Goal: Task Accomplishment & Management: Use online tool/utility

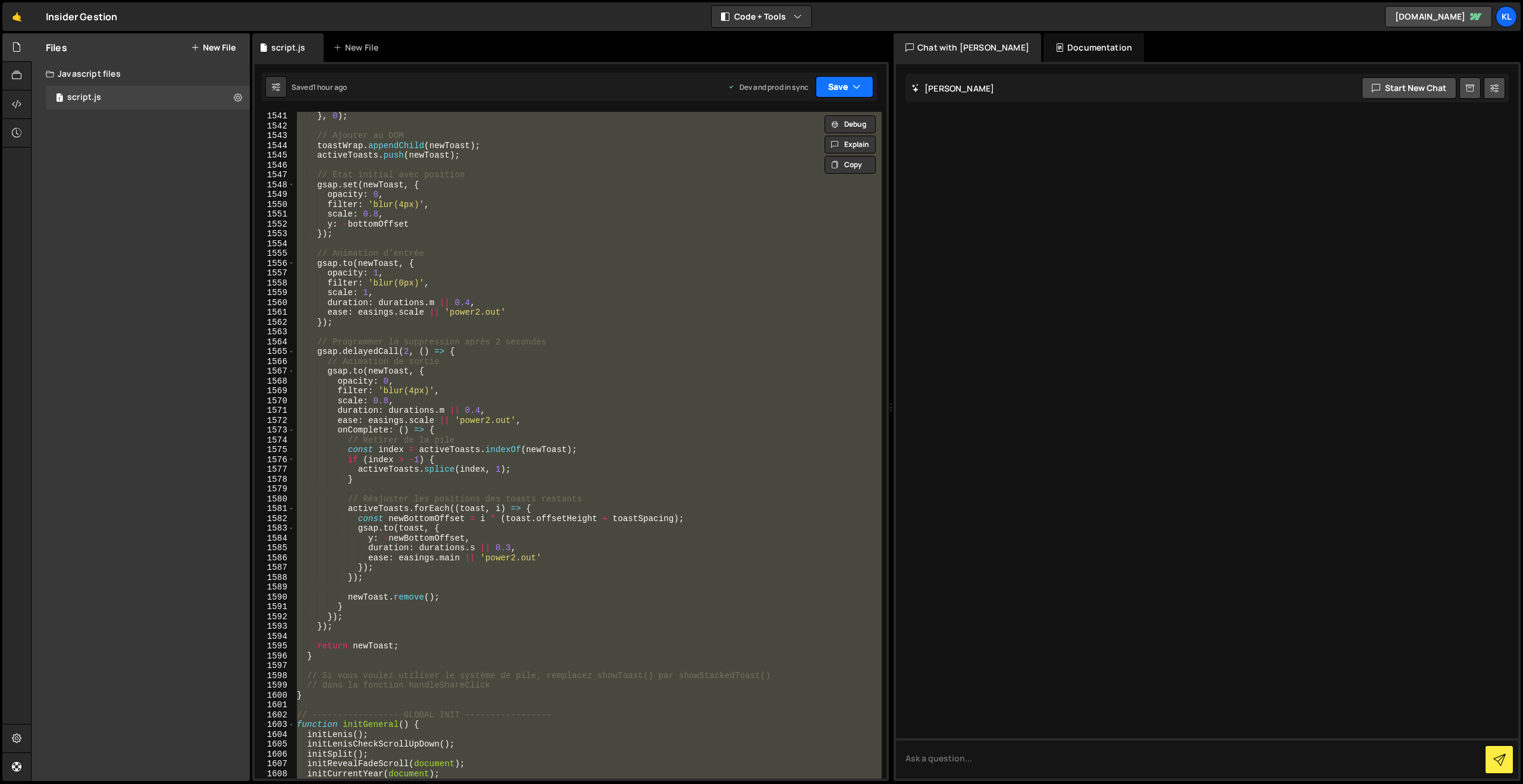
click at [837, 82] on button "Save" at bounding box center [844, 87] width 58 height 21
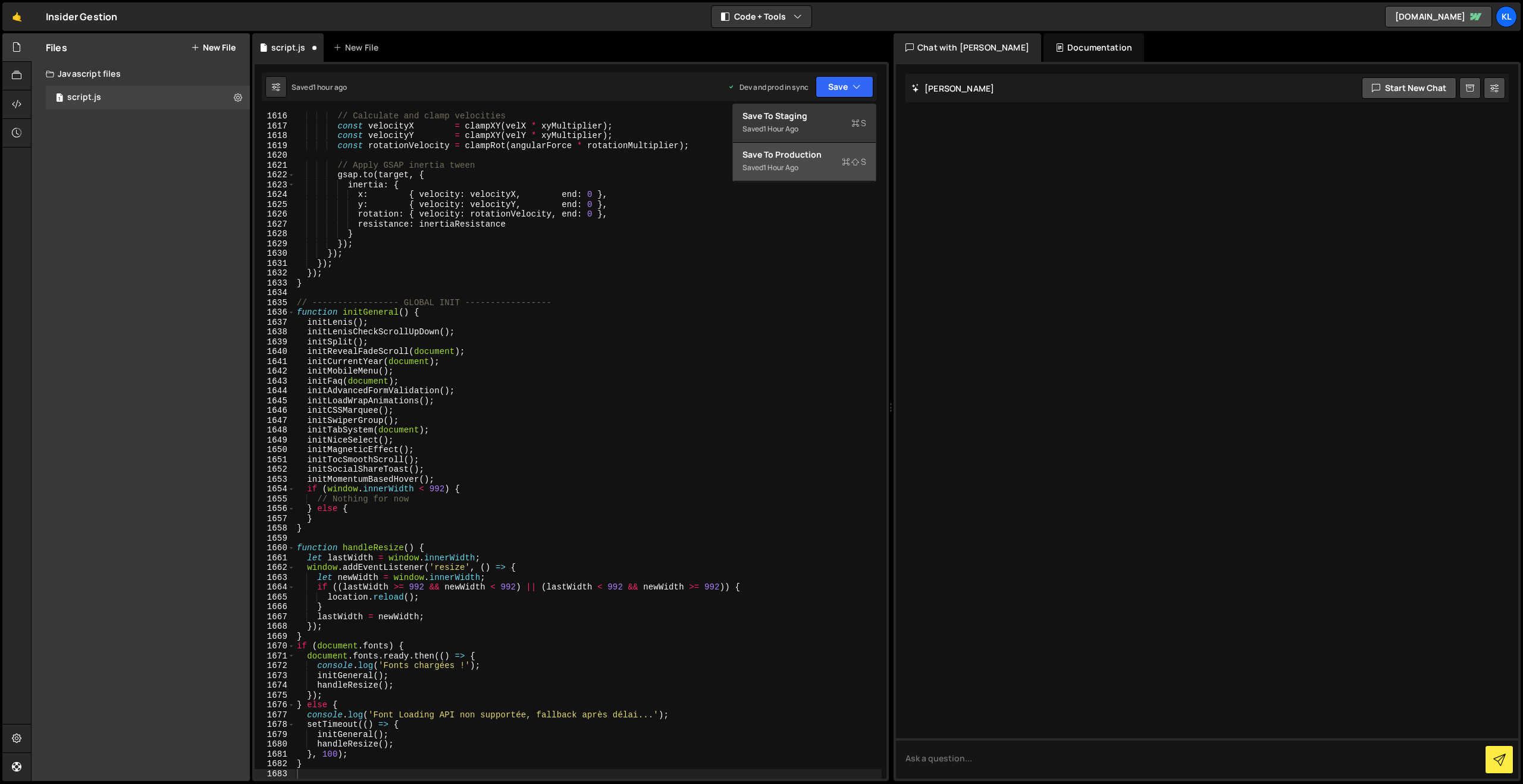
click at [796, 164] on div "1 hour ago" at bounding box center [780, 167] width 35 height 10
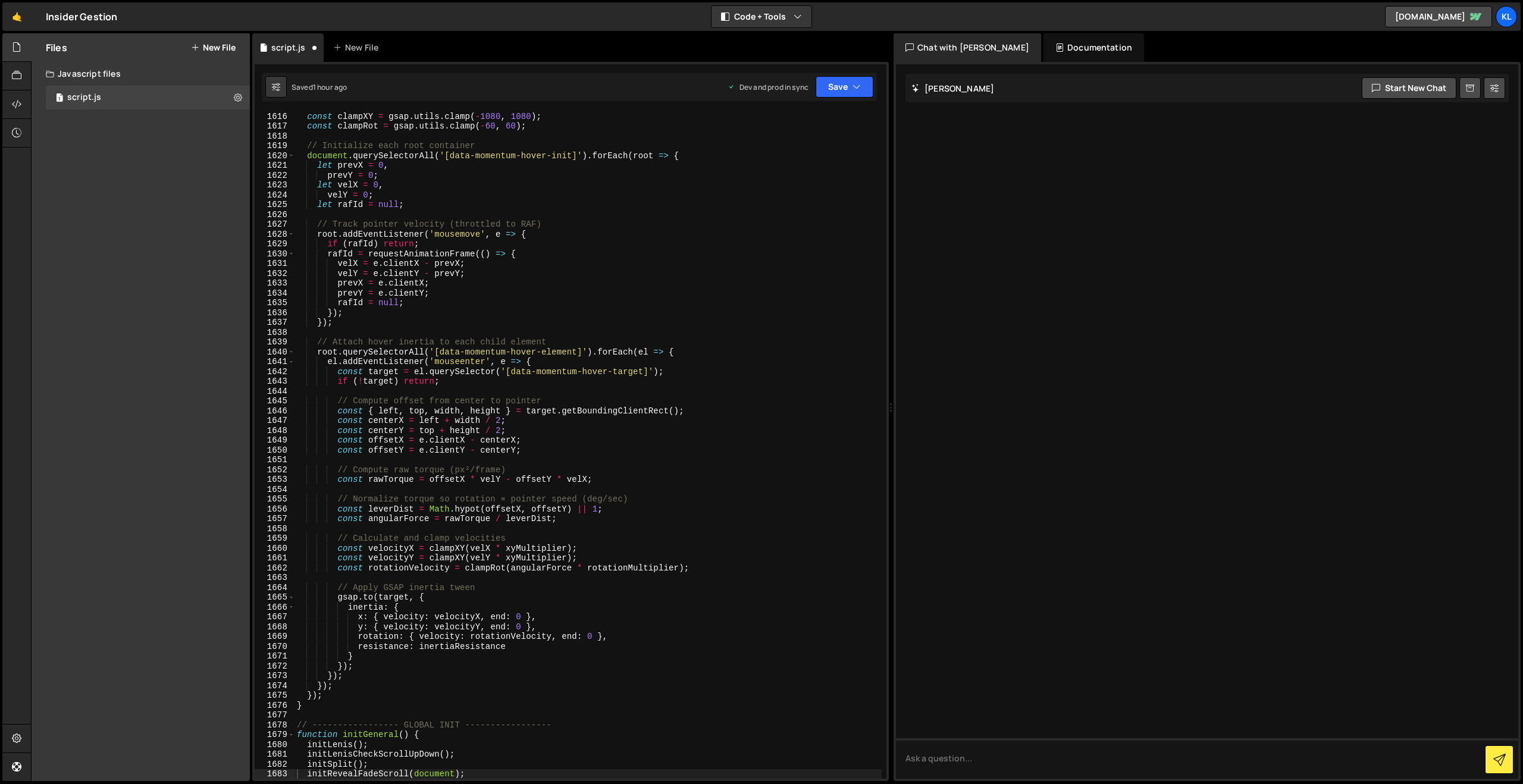
scroll to position [15846, 0]
drag, startPoint x: 837, startPoint y: 88, endPoint x: 830, endPoint y: 118, distance: 30.8
click at [837, 88] on button "Save" at bounding box center [844, 87] width 58 height 21
click at [777, 167] on div "1 minute ago" at bounding box center [784, 167] width 41 height 10
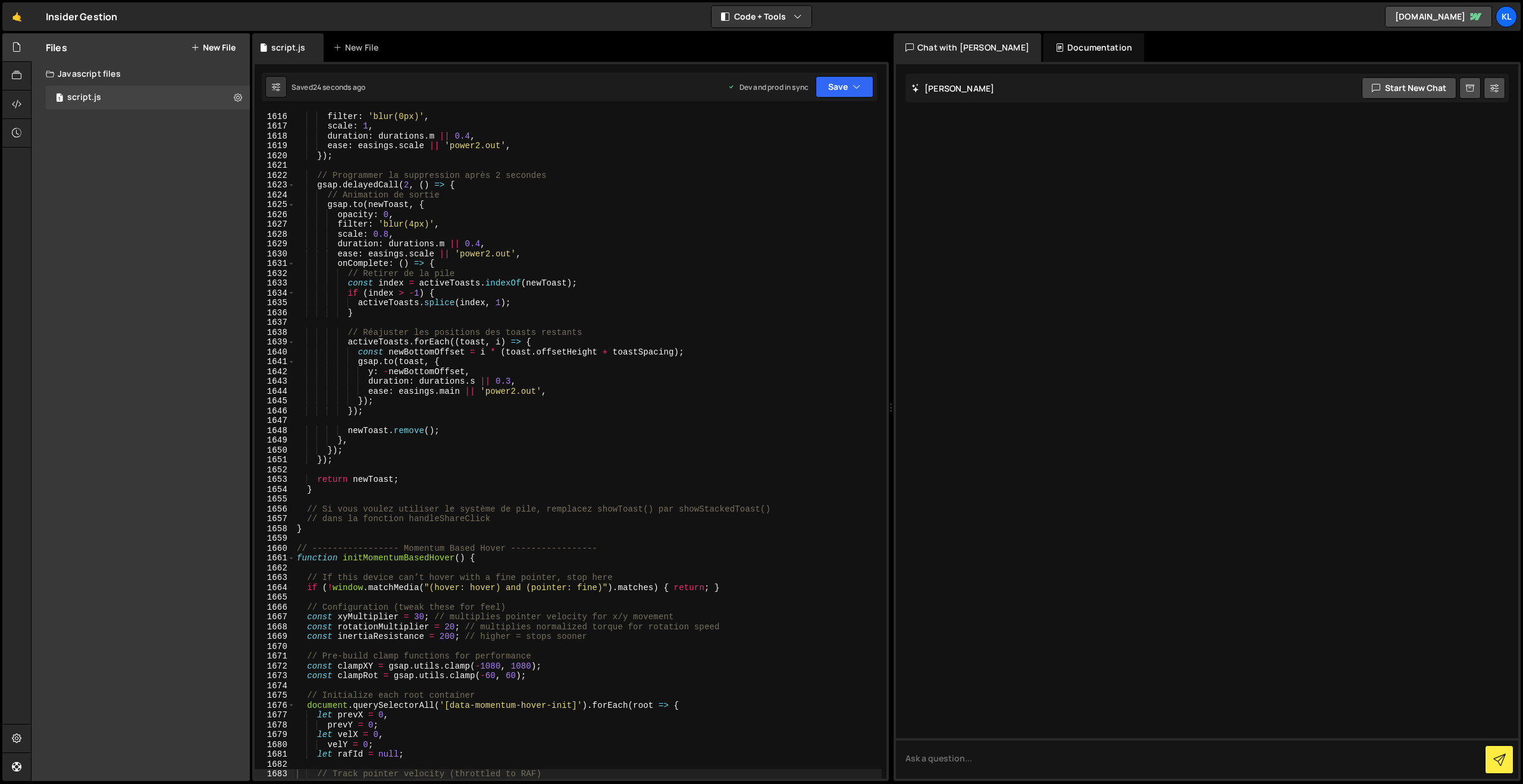
click at [438, 172] on div "filter : 'blur(0px)' , scale : 1 , duration : durations . m || 0.4 , ease : eas…" at bounding box center [588, 454] width 587 height 686
type textarea "}"
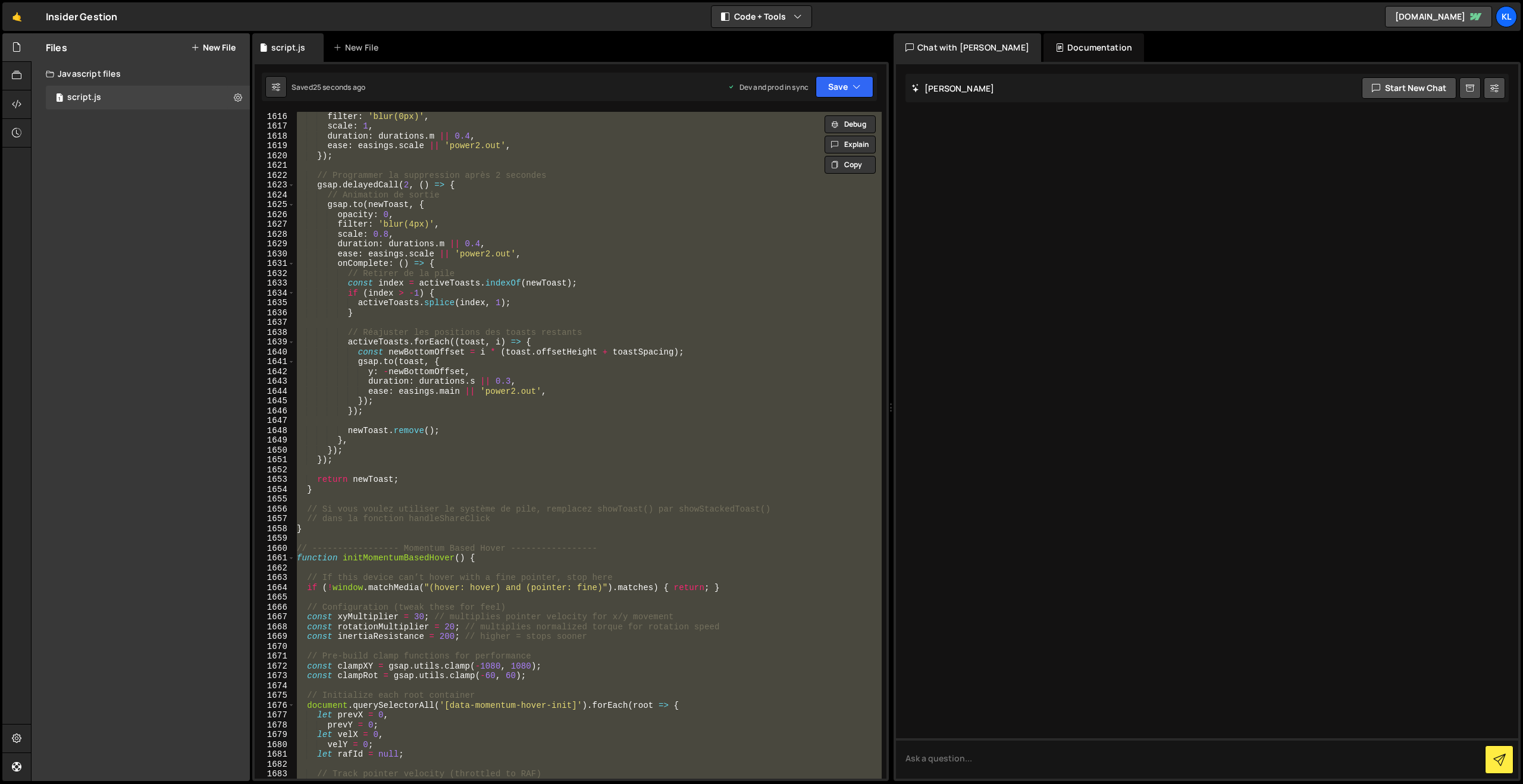
paste textarea
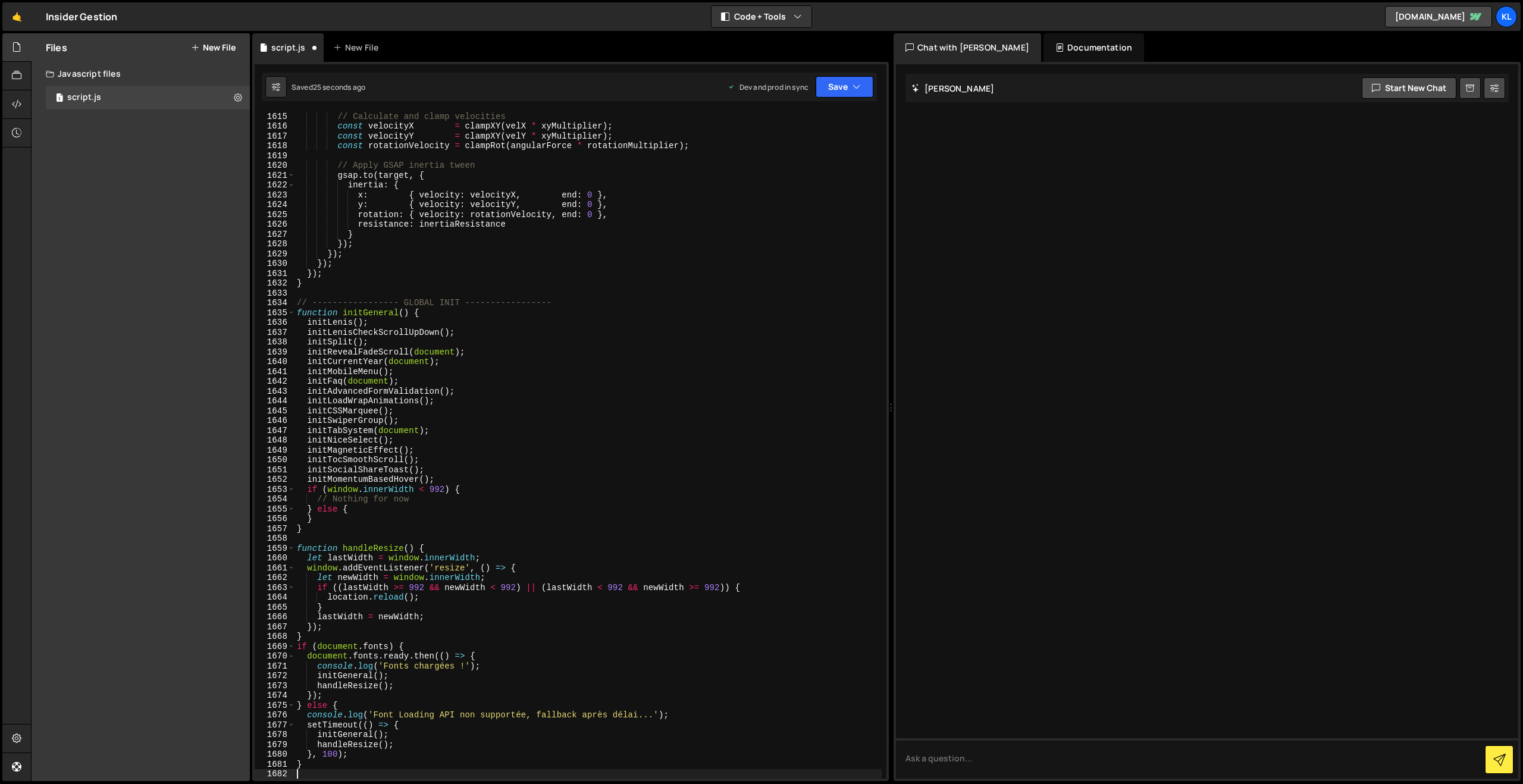
scroll to position [16022, 0]
click at [843, 88] on button "Save" at bounding box center [844, 87] width 58 height 21
click at [775, 140] on button "Save to Staging S Saved 26 seconds ago" at bounding box center [804, 124] width 143 height 39
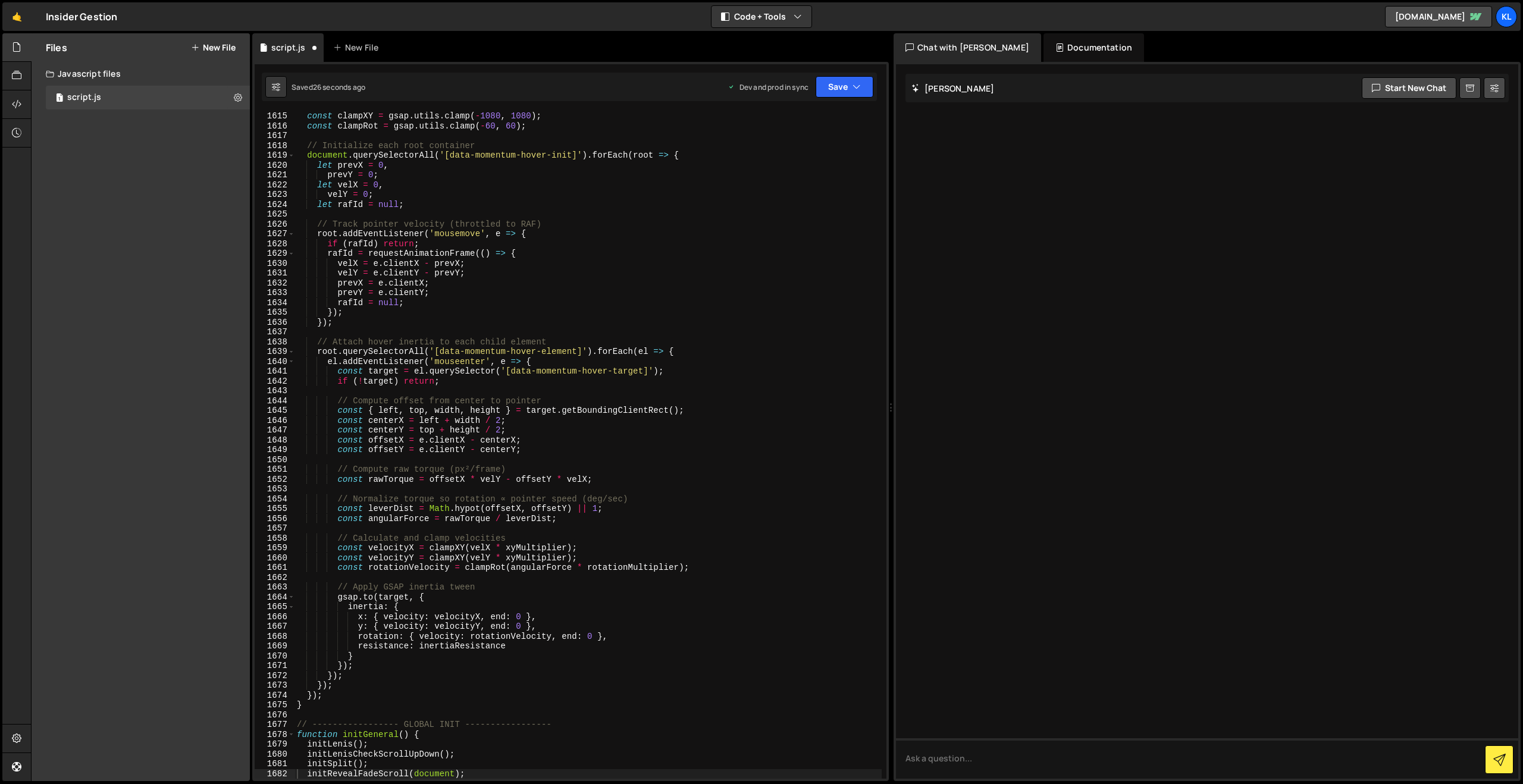
scroll to position [15837, 0]
click at [826, 85] on button "Save" at bounding box center [844, 87] width 58 height 21
click at [780, 163] on div "25 seconds ago" at bounding box center [789, 167] width 53 height 10
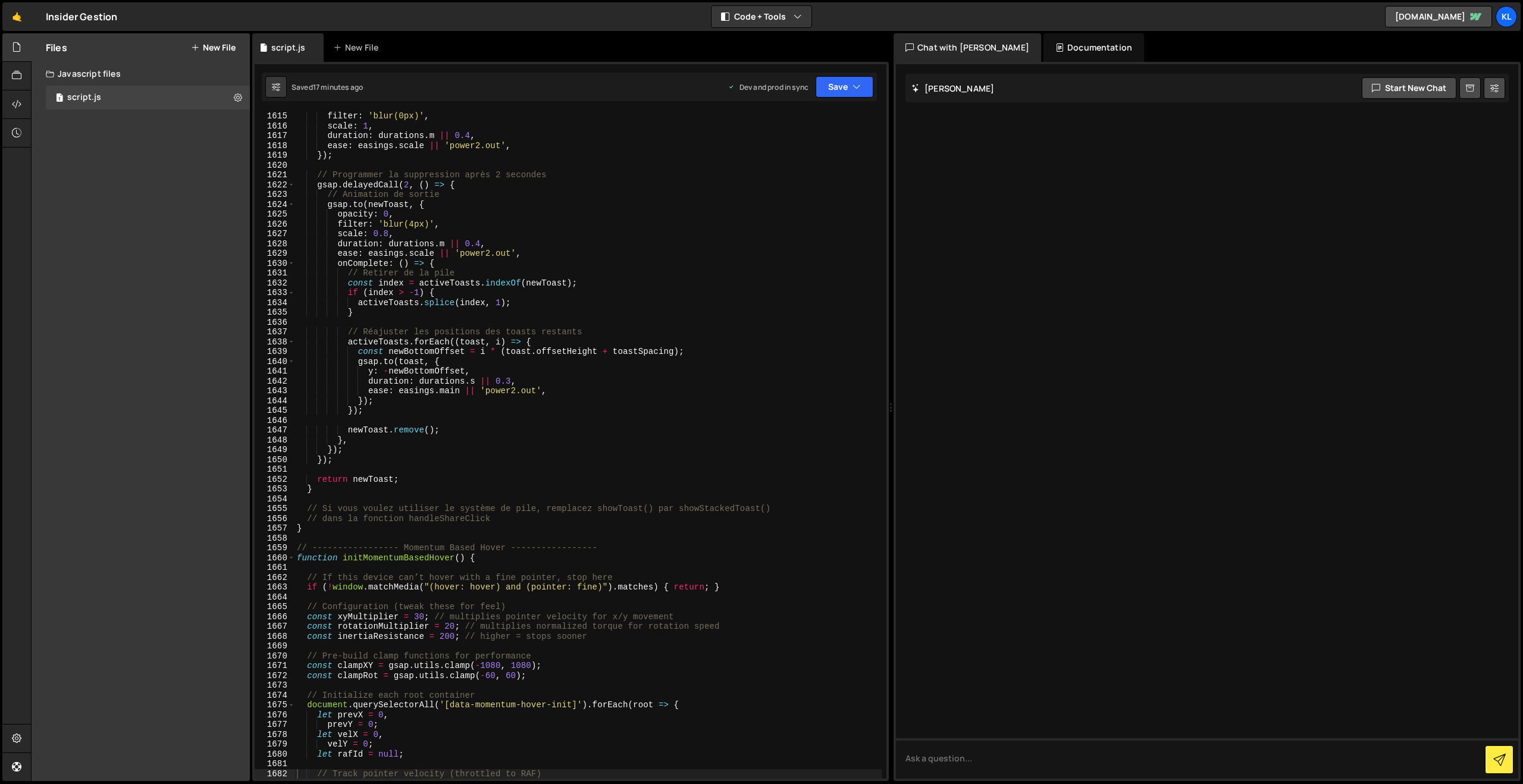
click at [569, 208] on div "filter : 'blur(0px)' , scale : 1 , duration : durations . m || 0.4 , ease : eas…" at bounding box center [588, 454] width 587 height 686
type textarea "}"
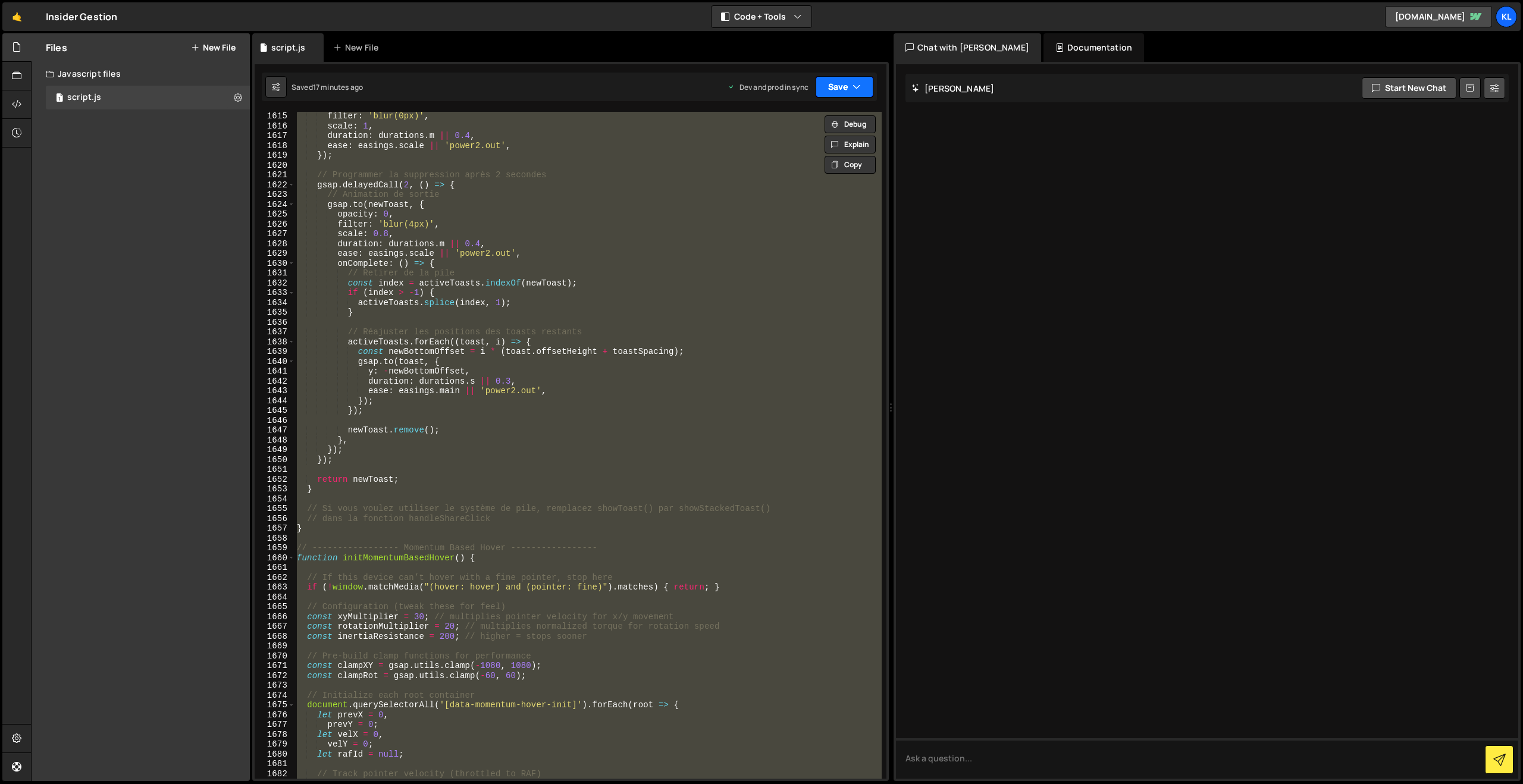
paste textarea
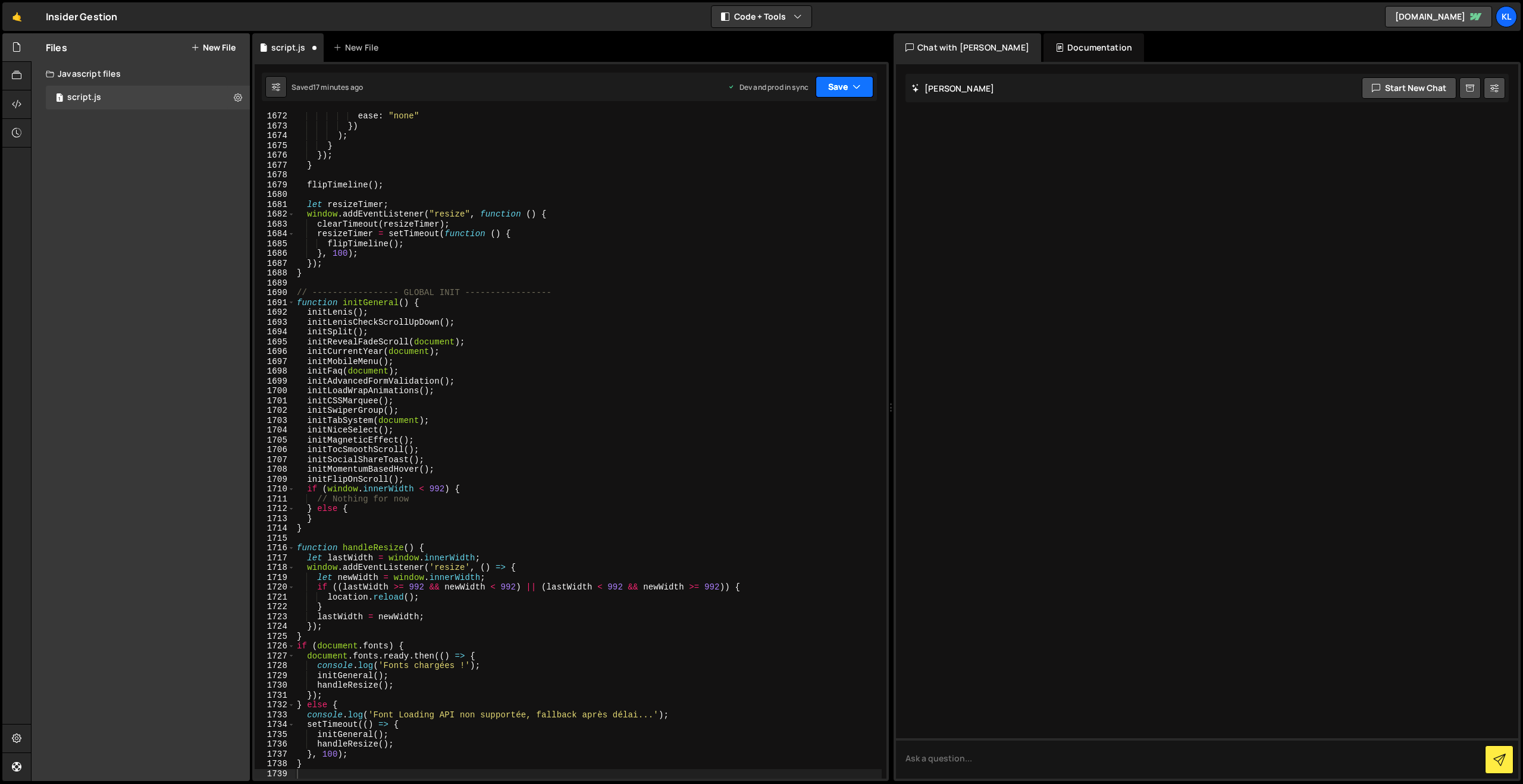
click at [823, 82] on button "Save" at bounding box center [844, 87] width 58 height 21
click at [752, 172] on div "Saved 17 minutes ago" at bounding box center [804, 167] width 124 height 14
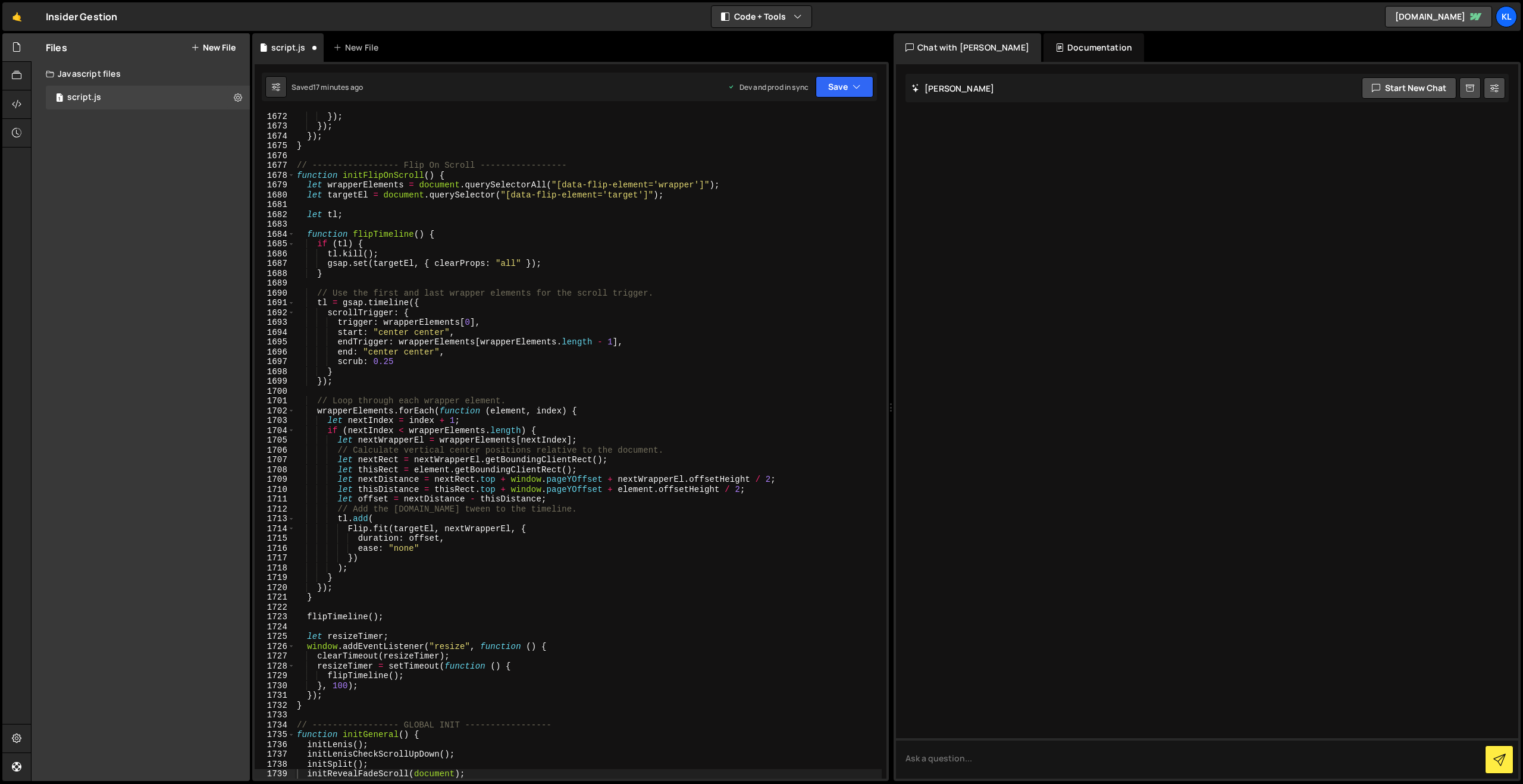
scroll to position [16396, 0]
click at [649, 280] on div "}) ; }) ; }) ; } // ----------------- Flip On Scroll ----------------- function…" at bounding box center [588, 454] width 587 height 686
type textarea "}"
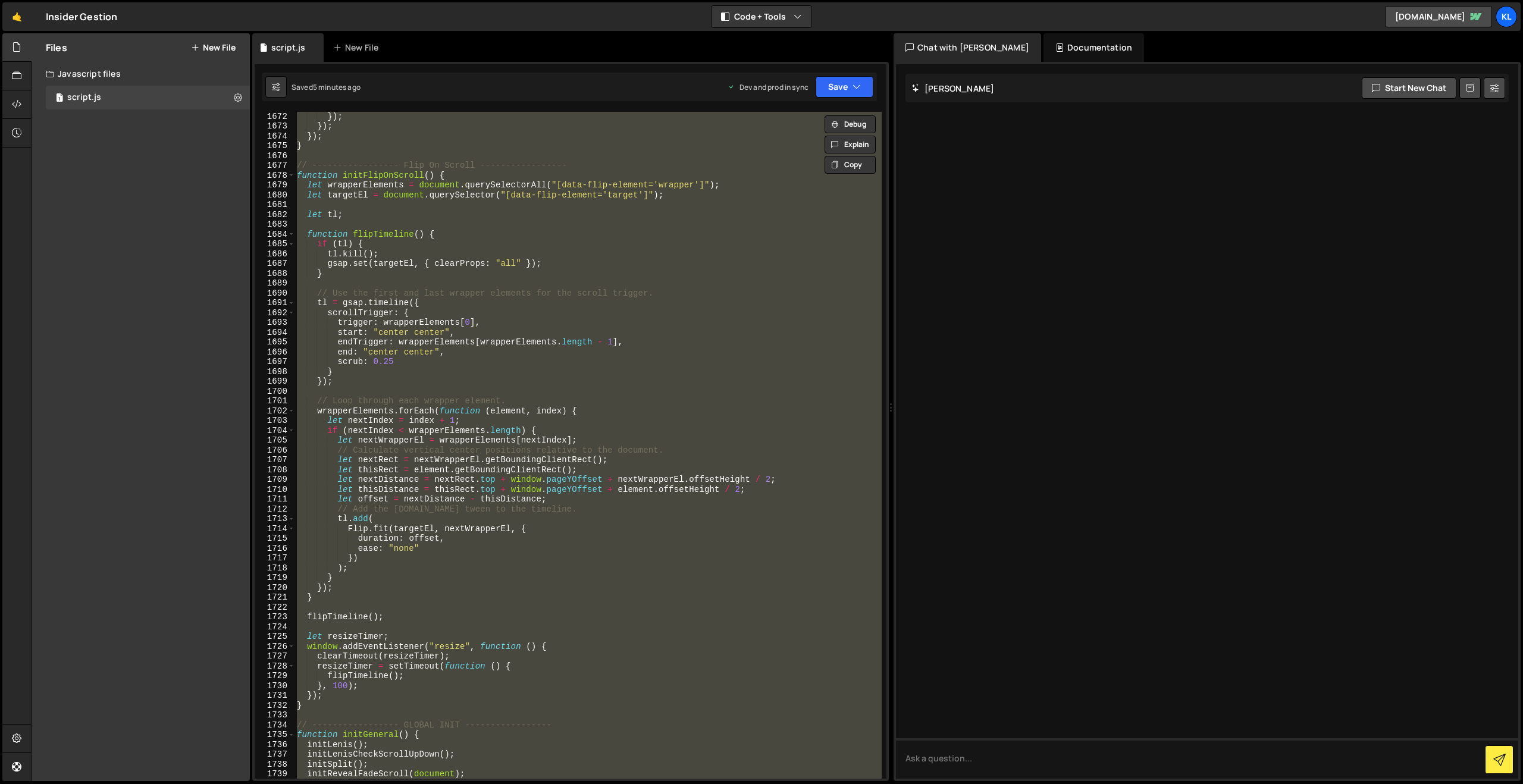
paste textarea
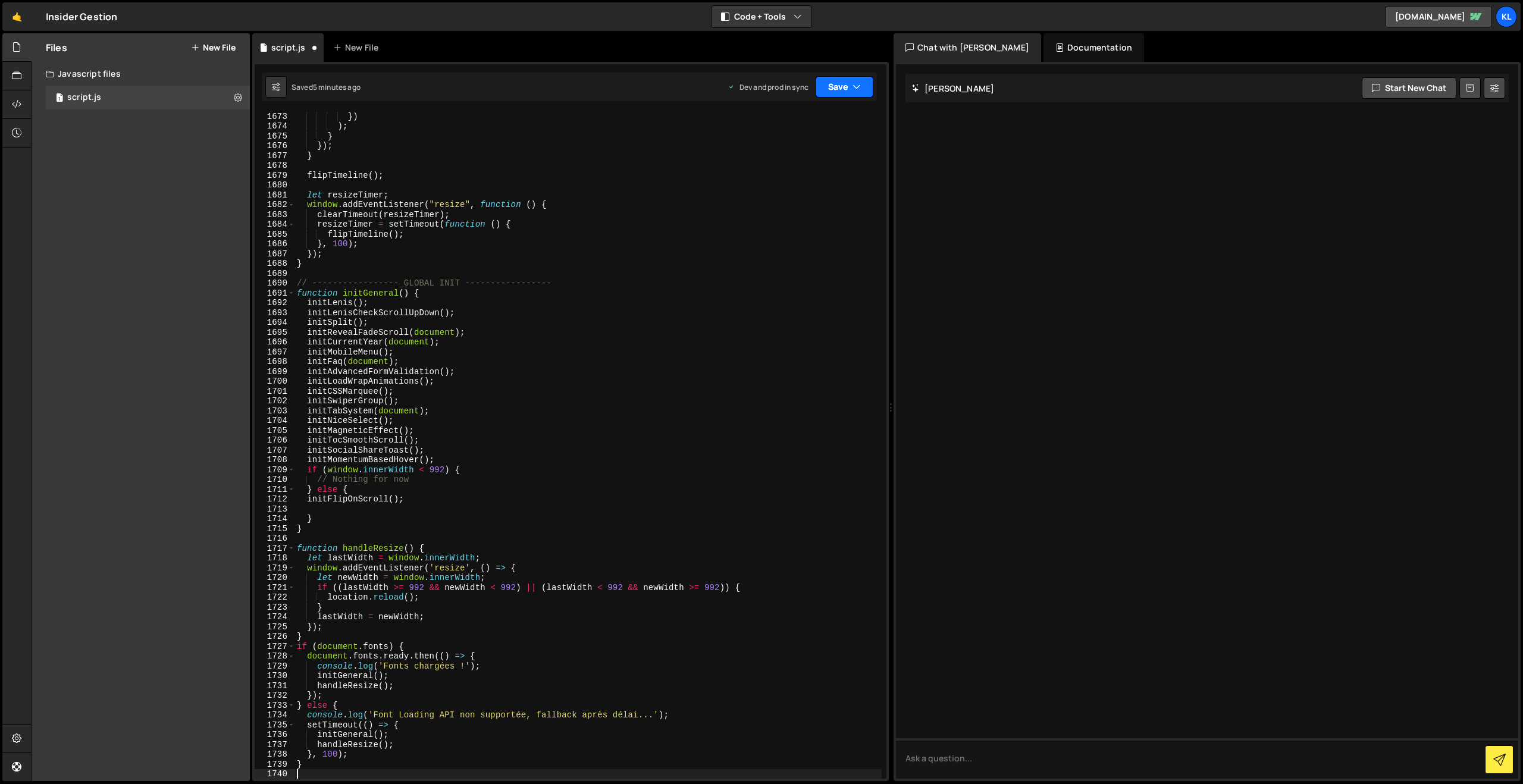
click at [847, 92] on button "Save" at bounding box center [844, 87] width 58 height 21
click at [800, 163] on div "5 minutes ago" at bounding box center [786, 167] width 46 height 10
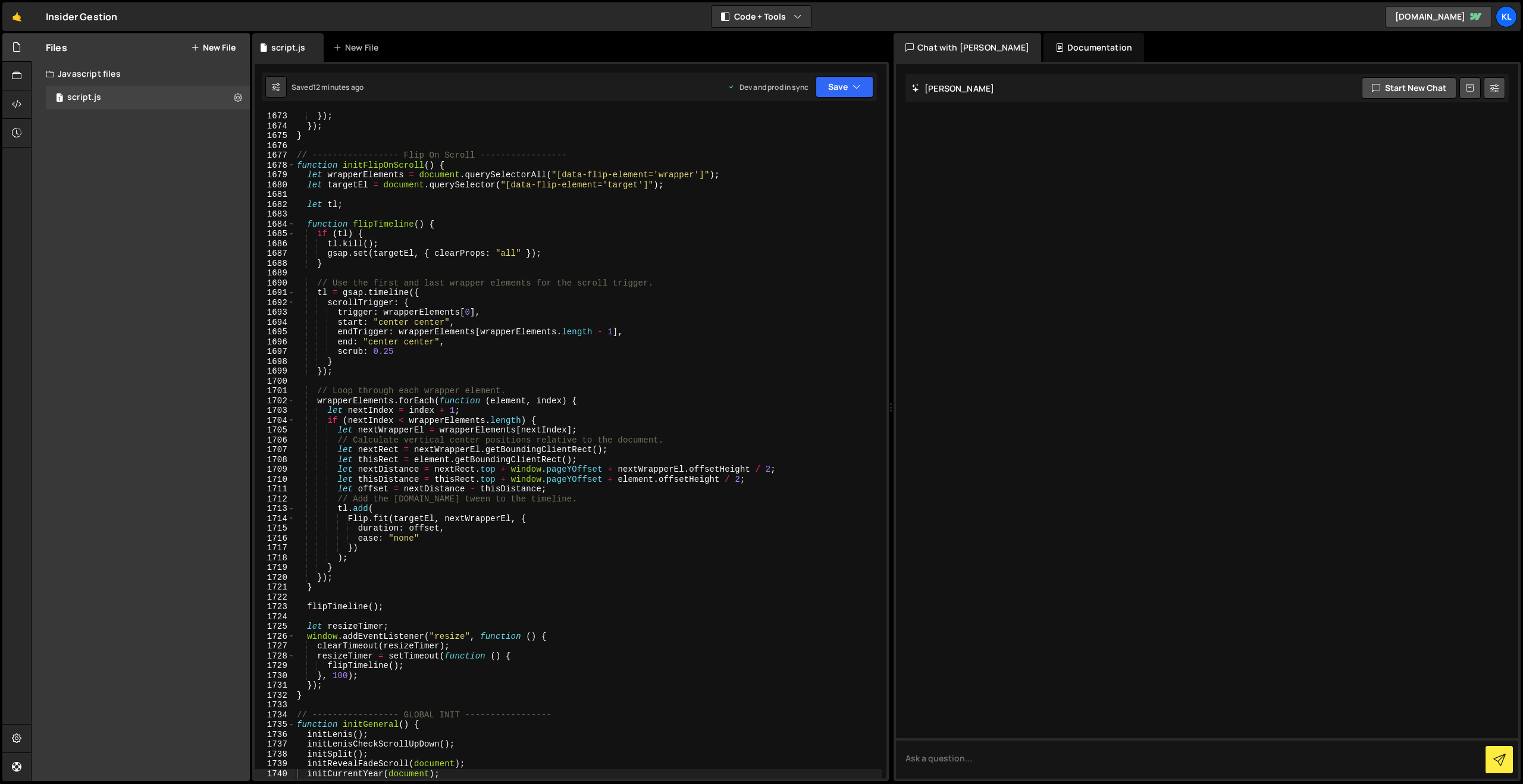
click at [486, 246] on div "}) ; }) ; } // ----------------- Flip On Scroll ----------------- function init…" at bounding box center [588, 454] width 587 height 686
type textarea "}"
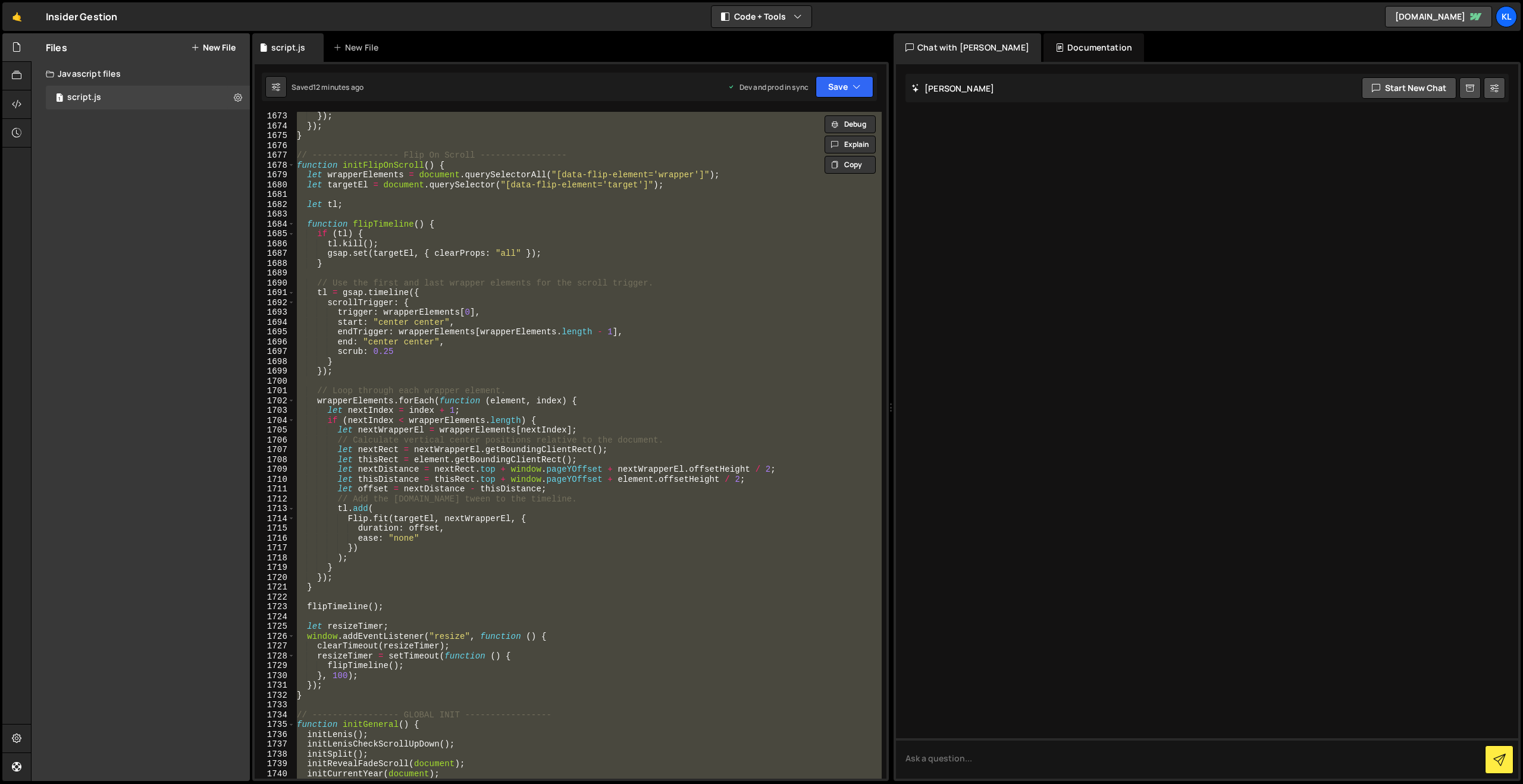
paste textarea
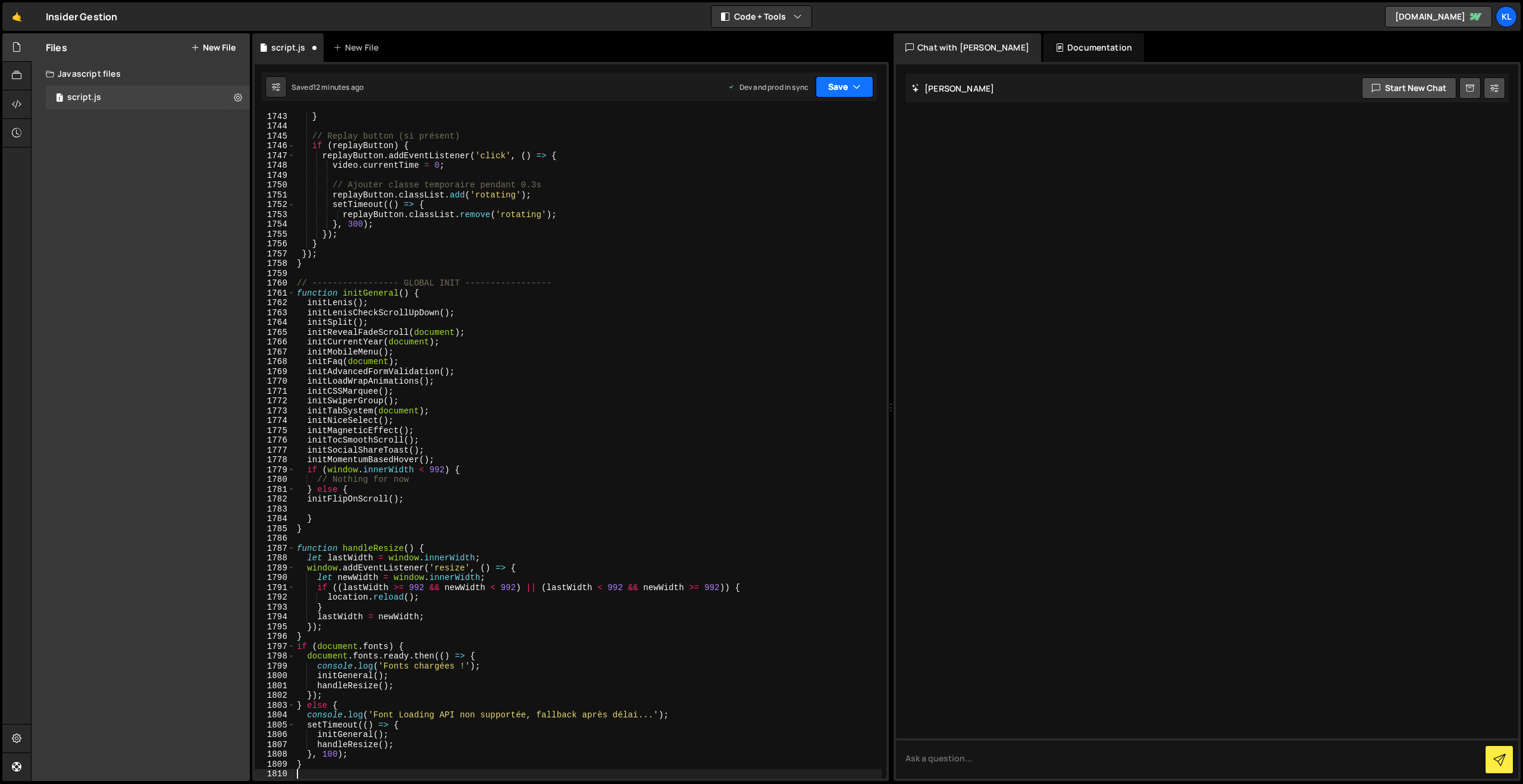
click at [828, 85] on button "Save" at bounding box center [844, 87] width 58 height 21
click at [784, 163] on div "12 minutes ago" at bounding box center [788, 167] width 50 height 10
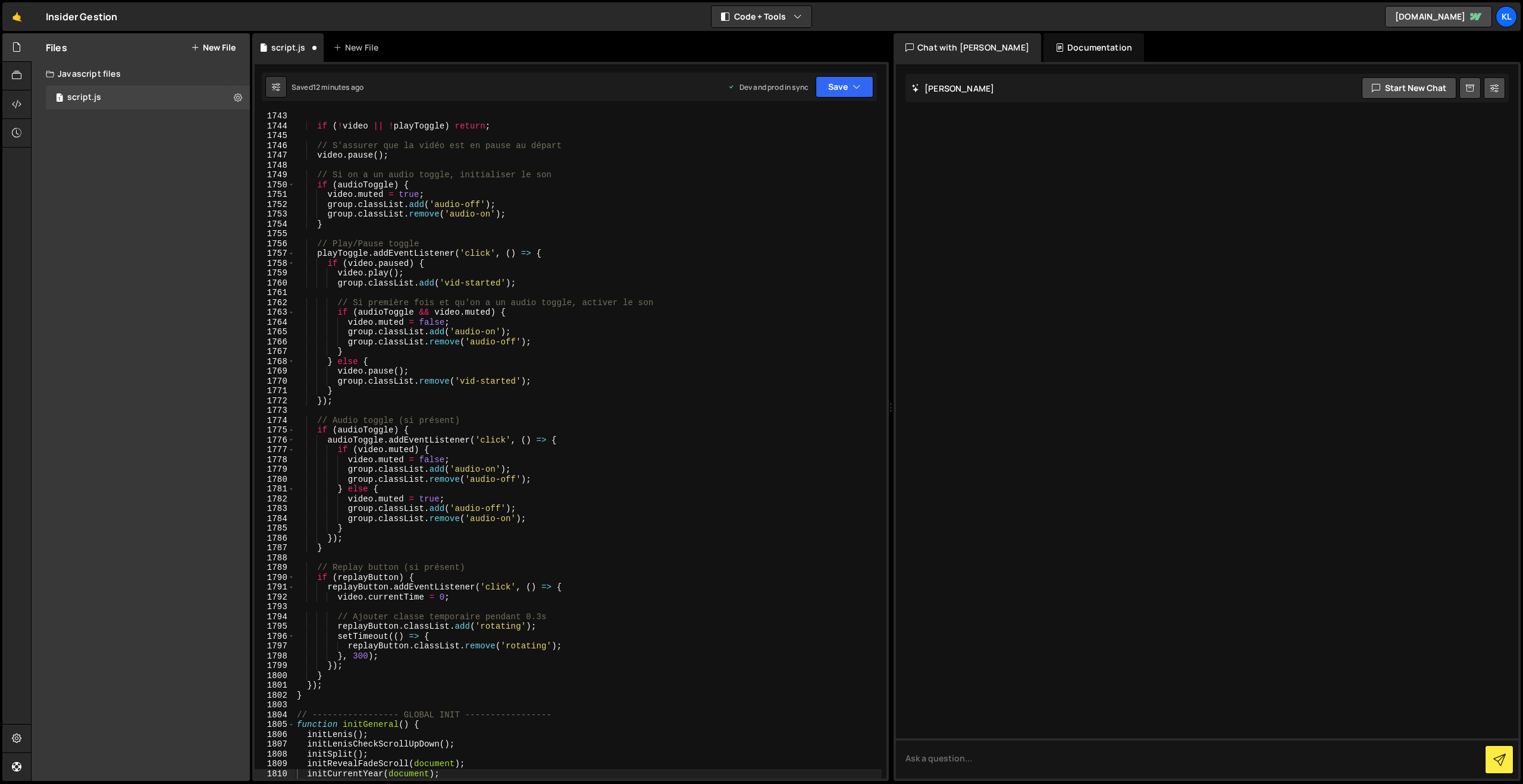
scroll to position [17092, 0]
click at [552, 269] on div "if ( ! video || ! playToggle ) return ; // S'assurer que la vidéo est en pause …" at bounding box center [588, 454] width 587 height 686
type textarea "}"
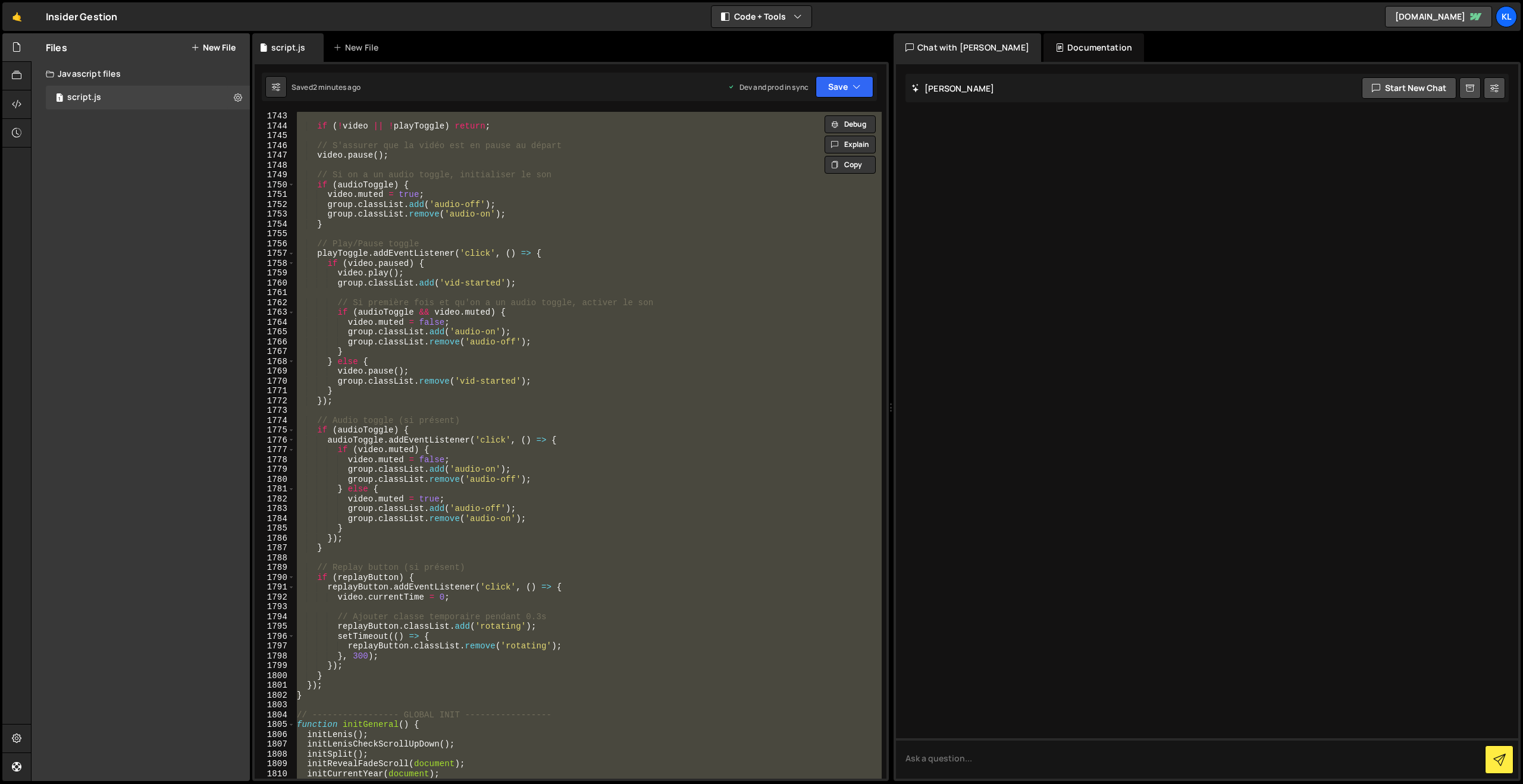
paste textarea
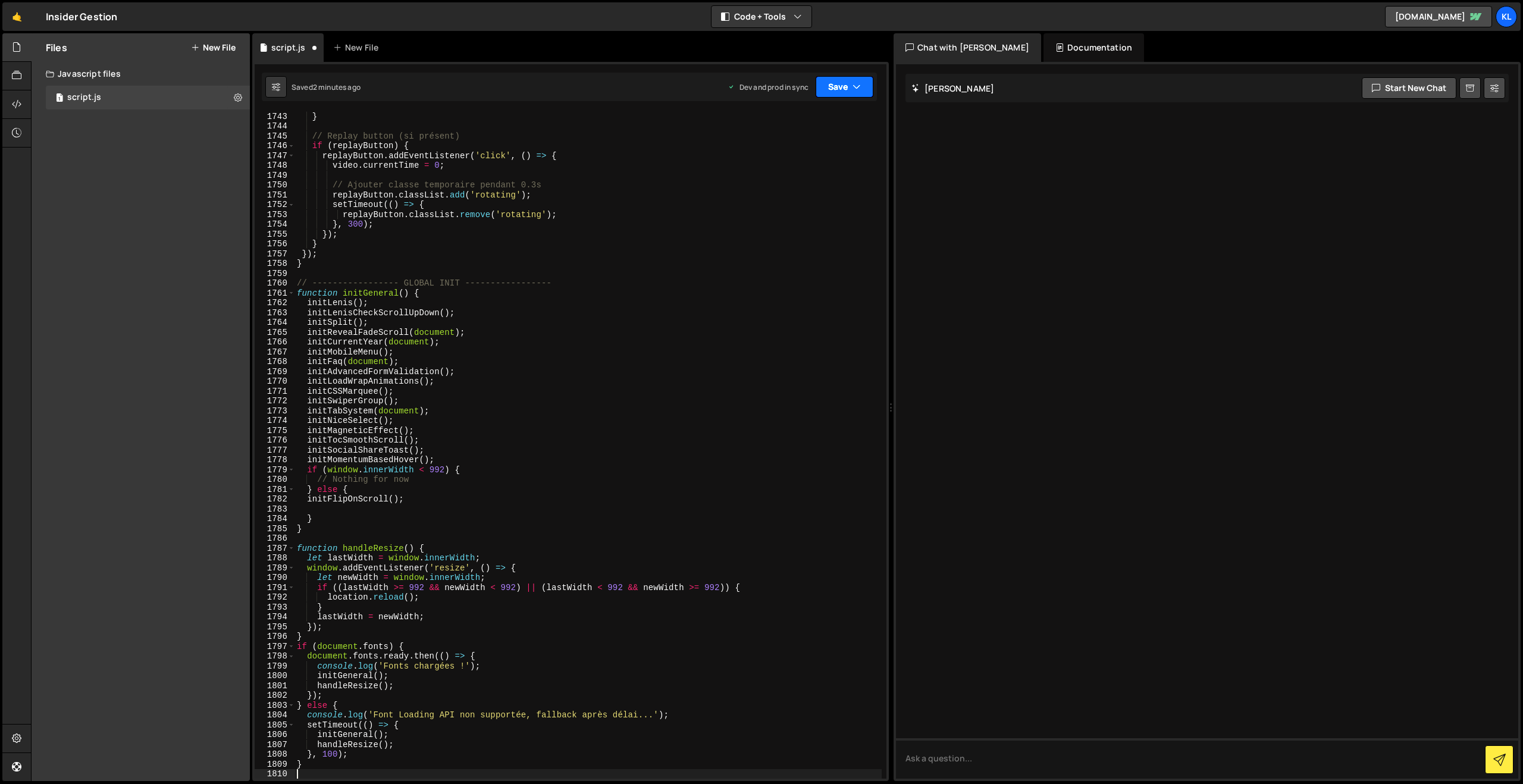
click at [854, 87] on icon "button" at bounding box center [857, 87] width 8 height 12
click at [787, 158] on div "Save to Production S" at bounding box center [804, 155] width 124 height 12
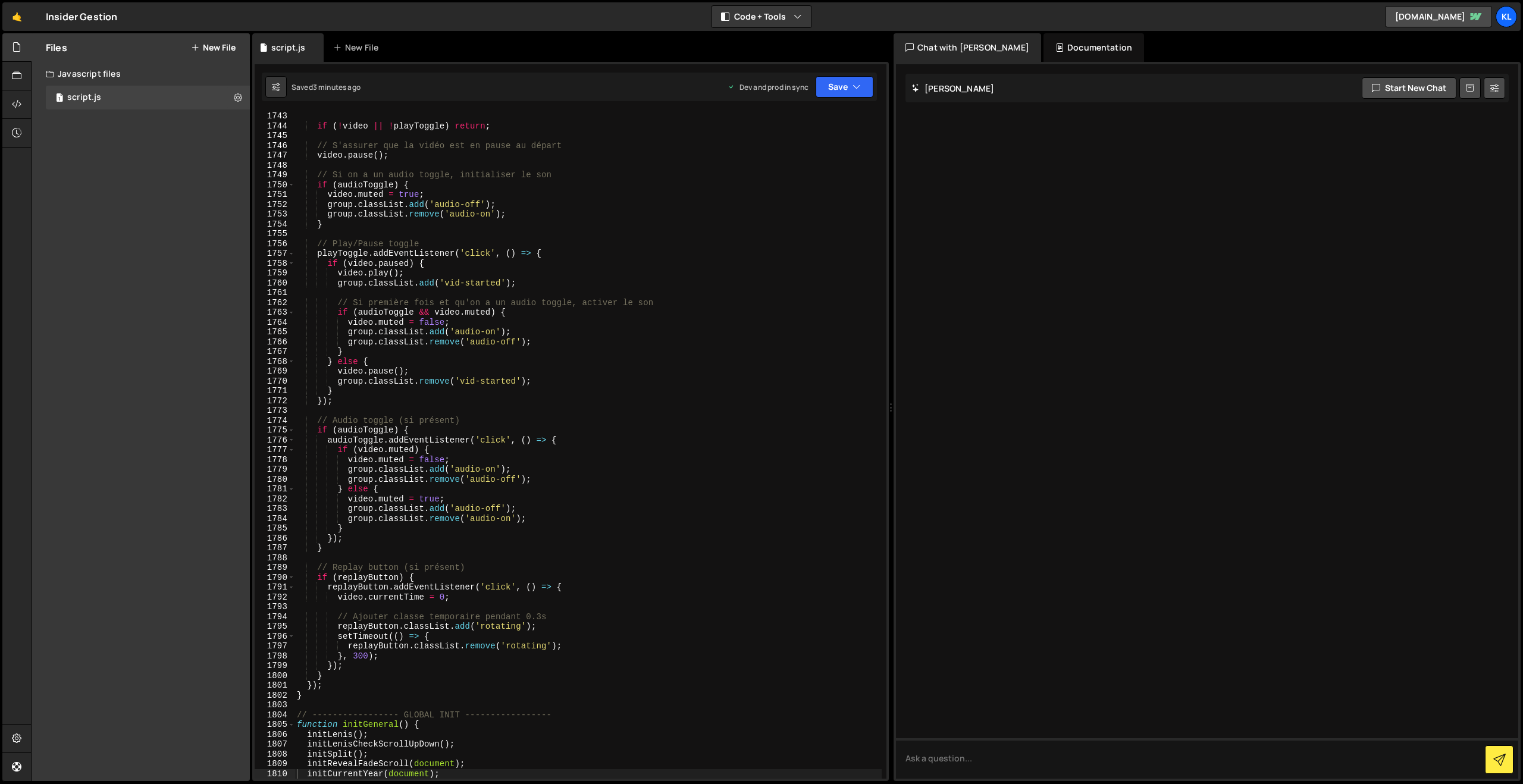
drag, startPoint x: 580, startPoint y: 266, endPoint x: 592, endPoint y: 251, distance: 19.2
click at [580, 266] on div "if ( ! video || ! playToggle ) return ; // S'assurer que la vidéo est en pause …" at bounding box center [588, 454] width 587 height 686
type textarea "}"
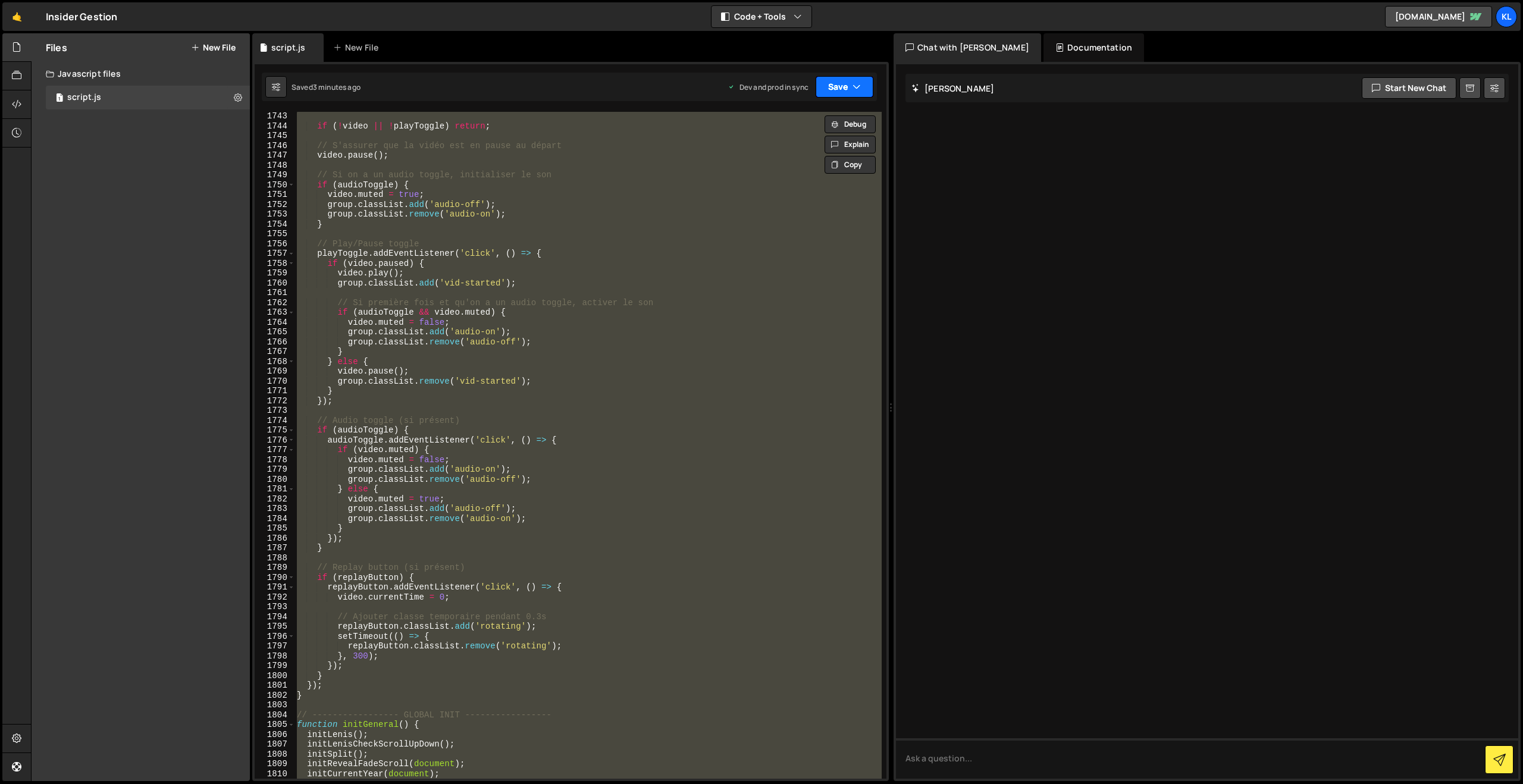
paste textarea
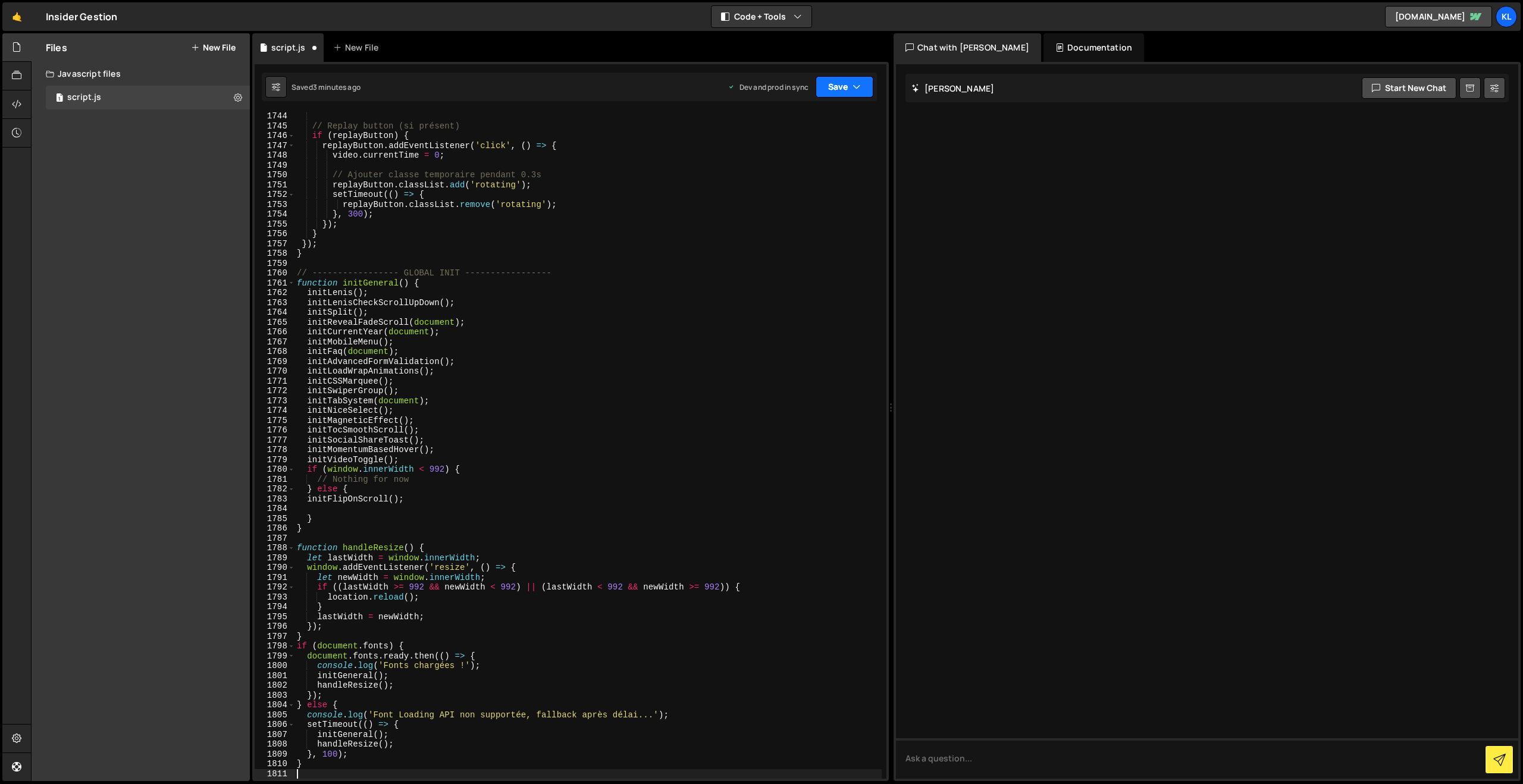
click at [835, 89] on button "Save" at bounding box center [844, 87] width 58 height 21
click at [794, 151] on div "Save to Production S" at bounding box center [804, 155] width 124 height 12
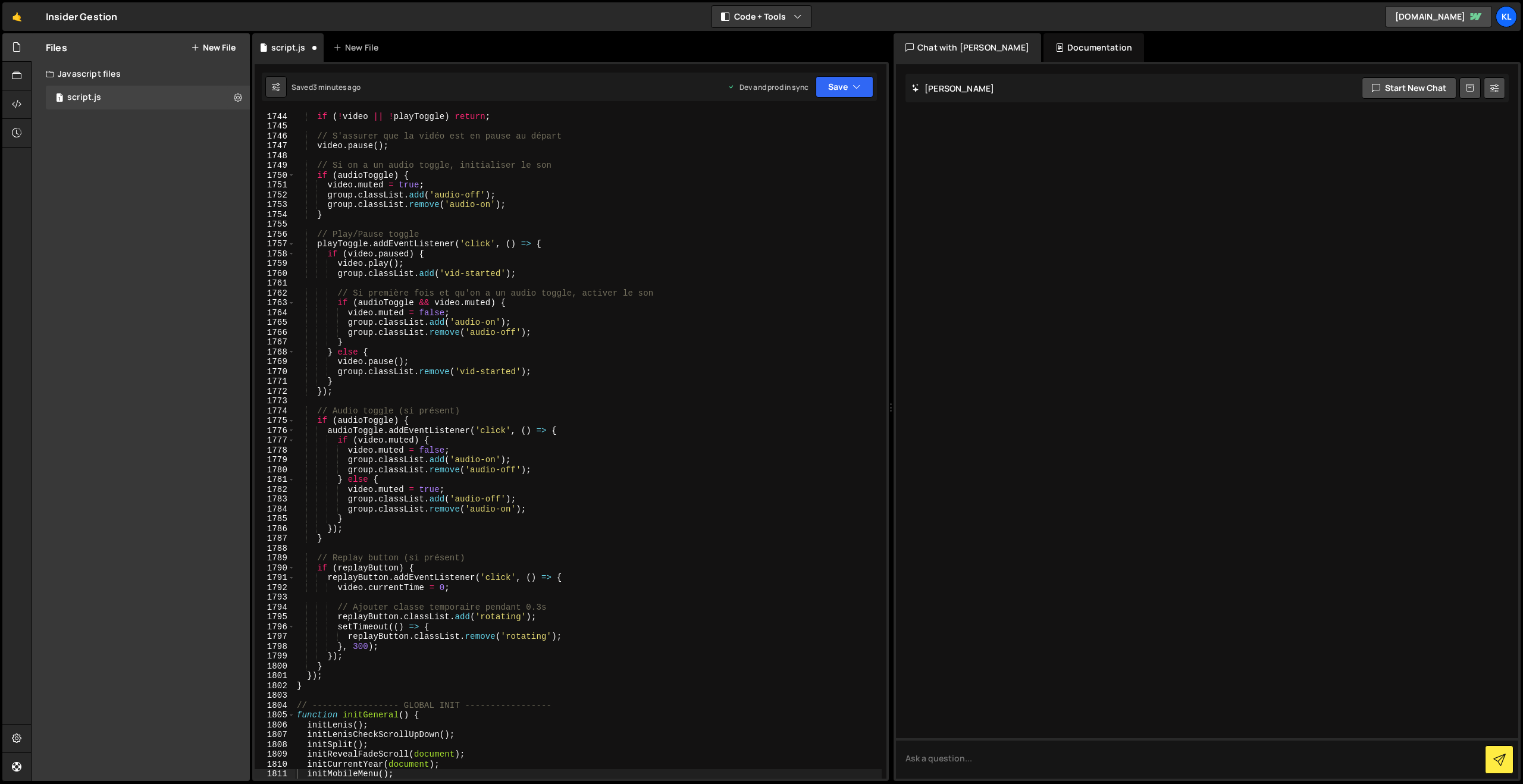
scroll to position [17102, 0]
click at [644, 415] on div "if ( ! video || ! playToggle ) return ; // S'assurer que la vidéo est en pause …" at bounding box center [588, 454] width 587 height 686
type textarea "}"
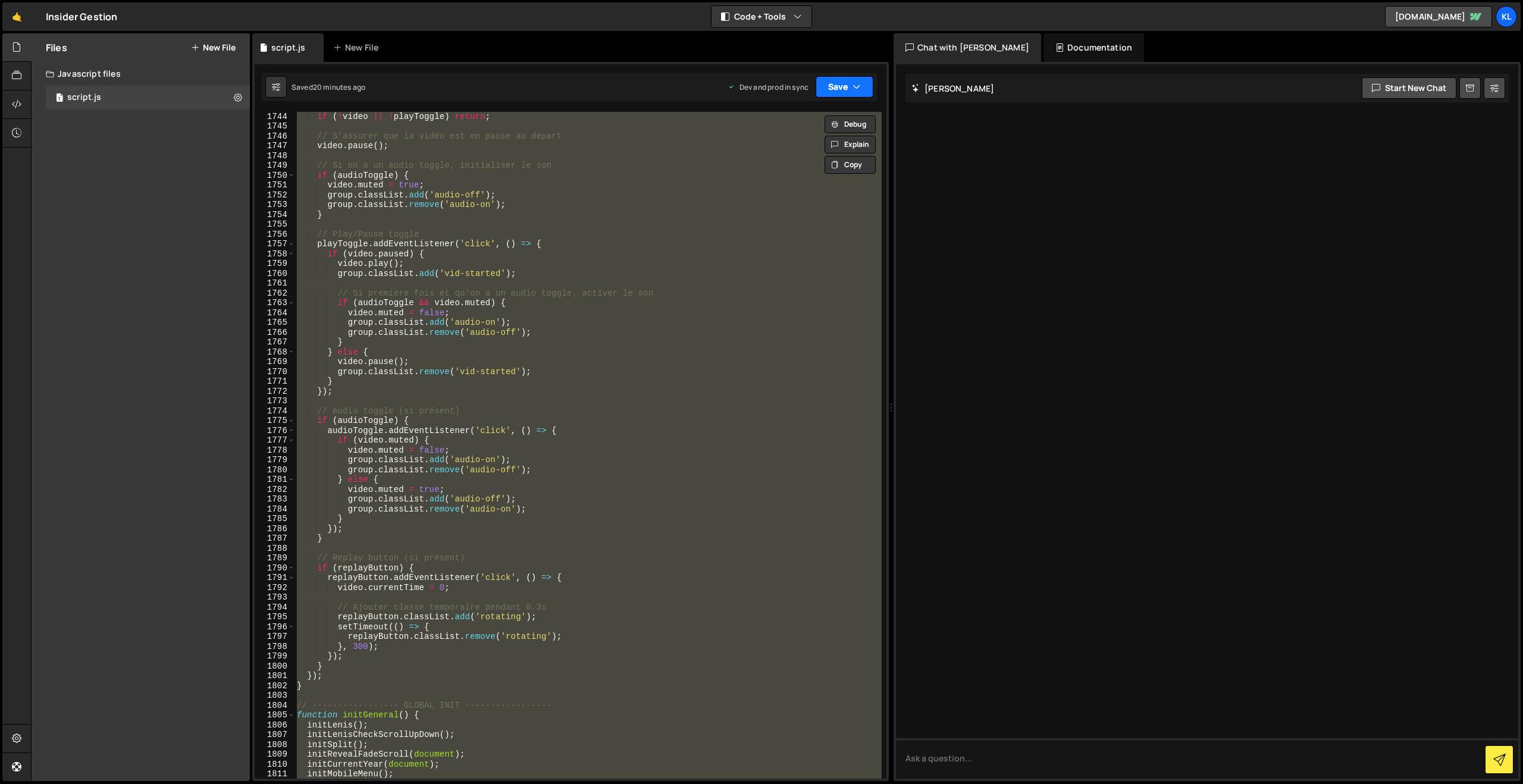
paste textarea
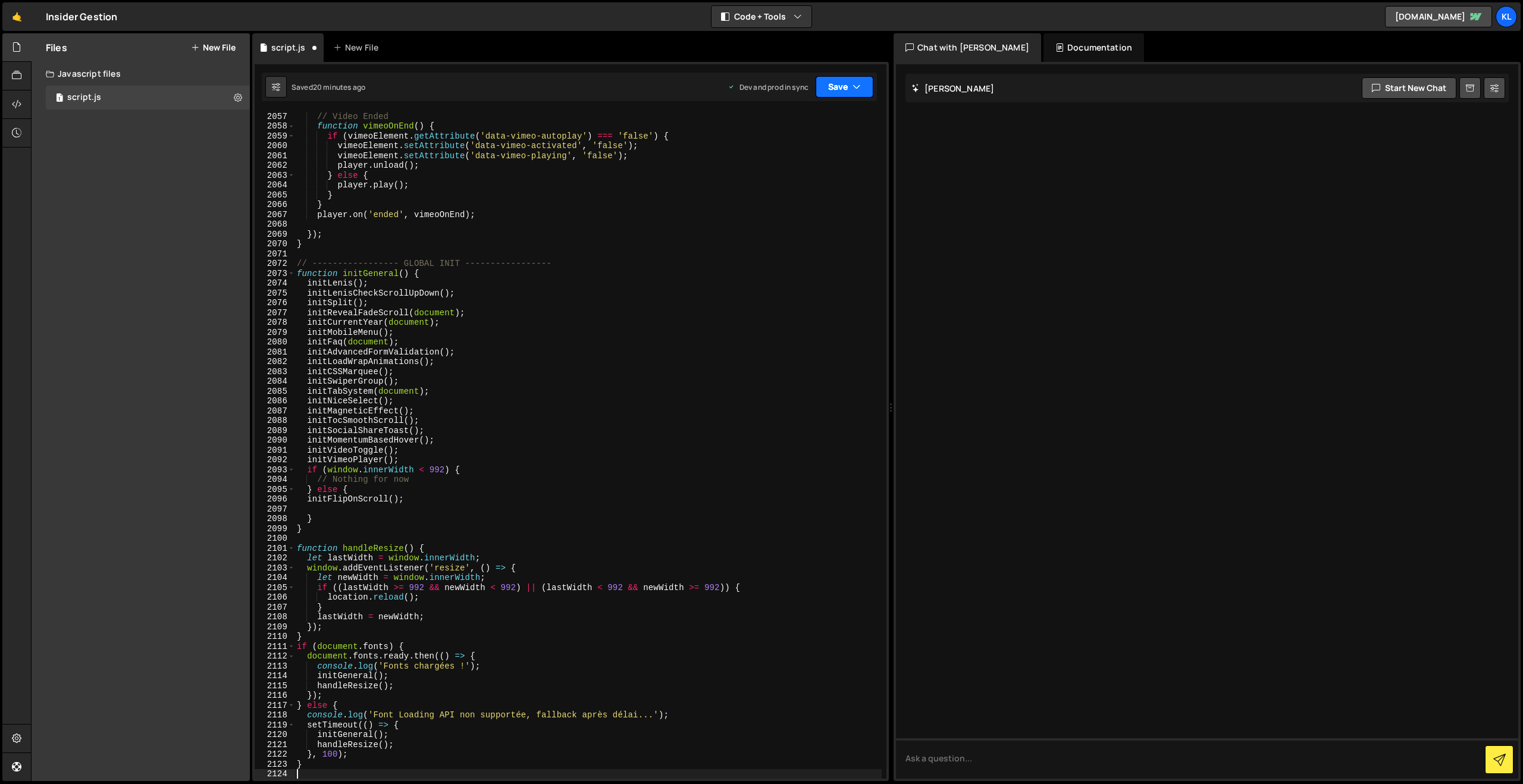
click at [838, 86] on button "Save" at bounding box center [844, 87] width 58 height 21
click at [805, 153] on div "Save to Production S" at bounding box center [804, 155] width 124 height 12
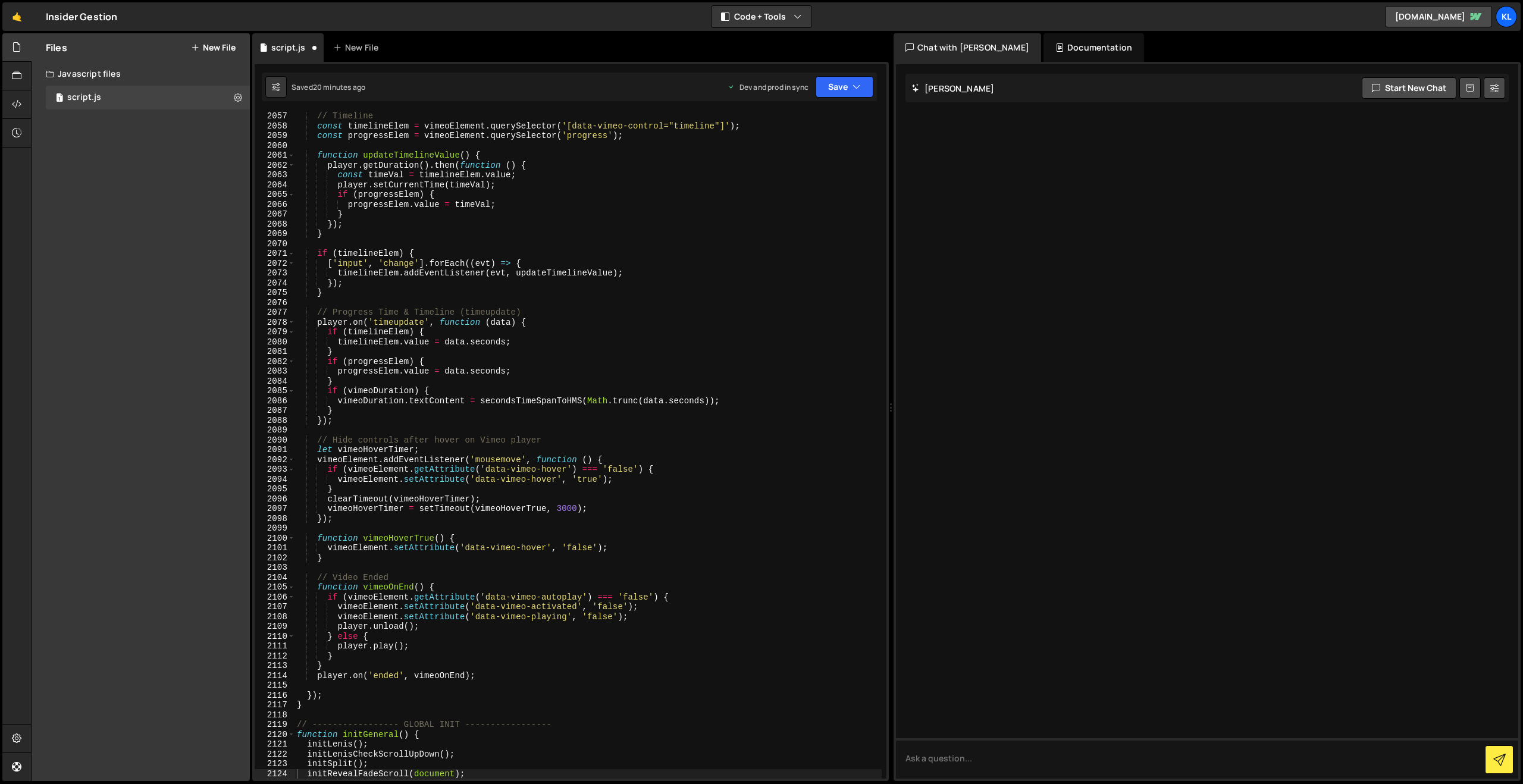
scroll to position [18453, 0]
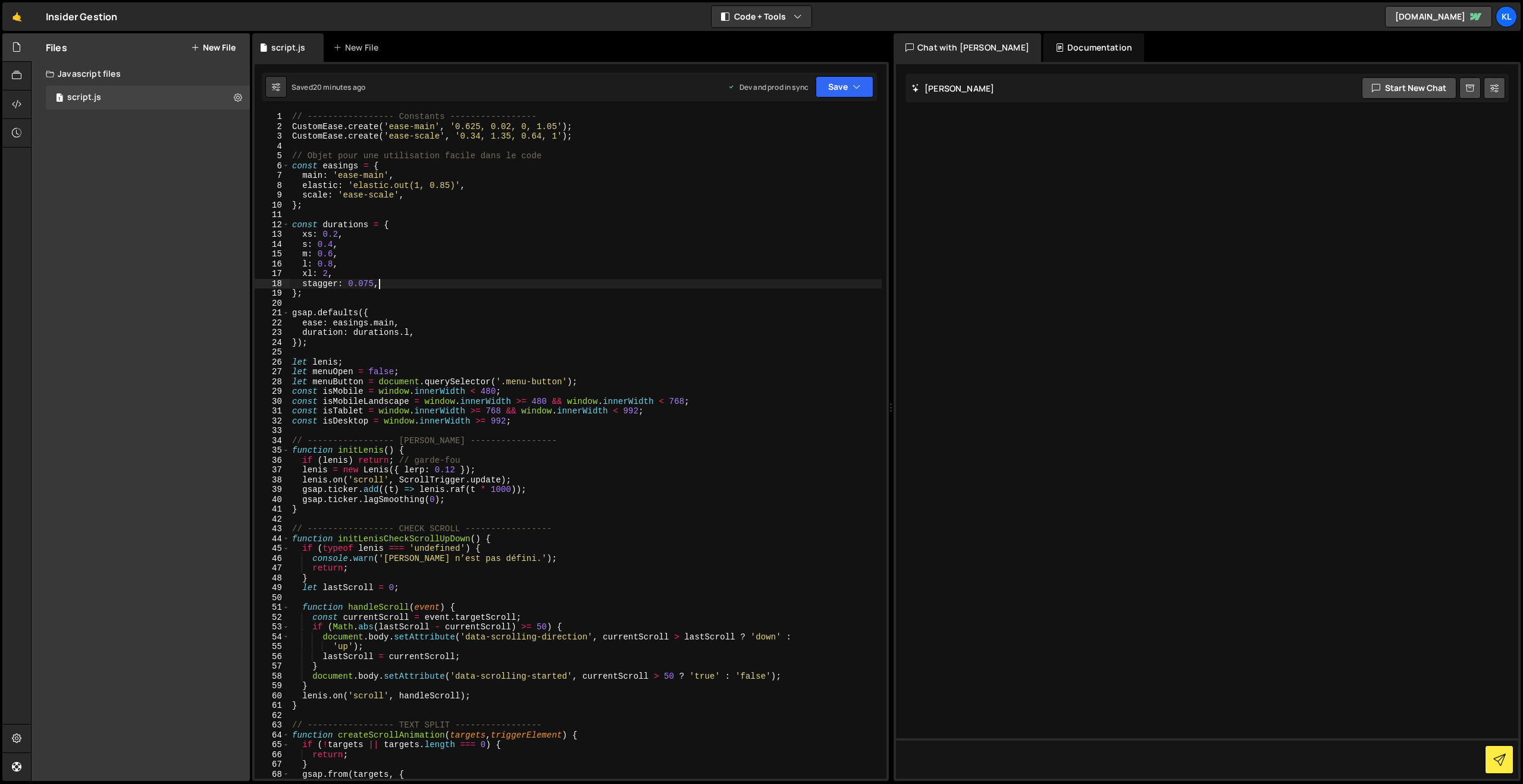
click at [592, 284] on div "// ----------------- Constants ----------------- CustomEase . create ( 'ease-ma…" at bounding box center [586, 455] width 592 height 686
type textarea "}"
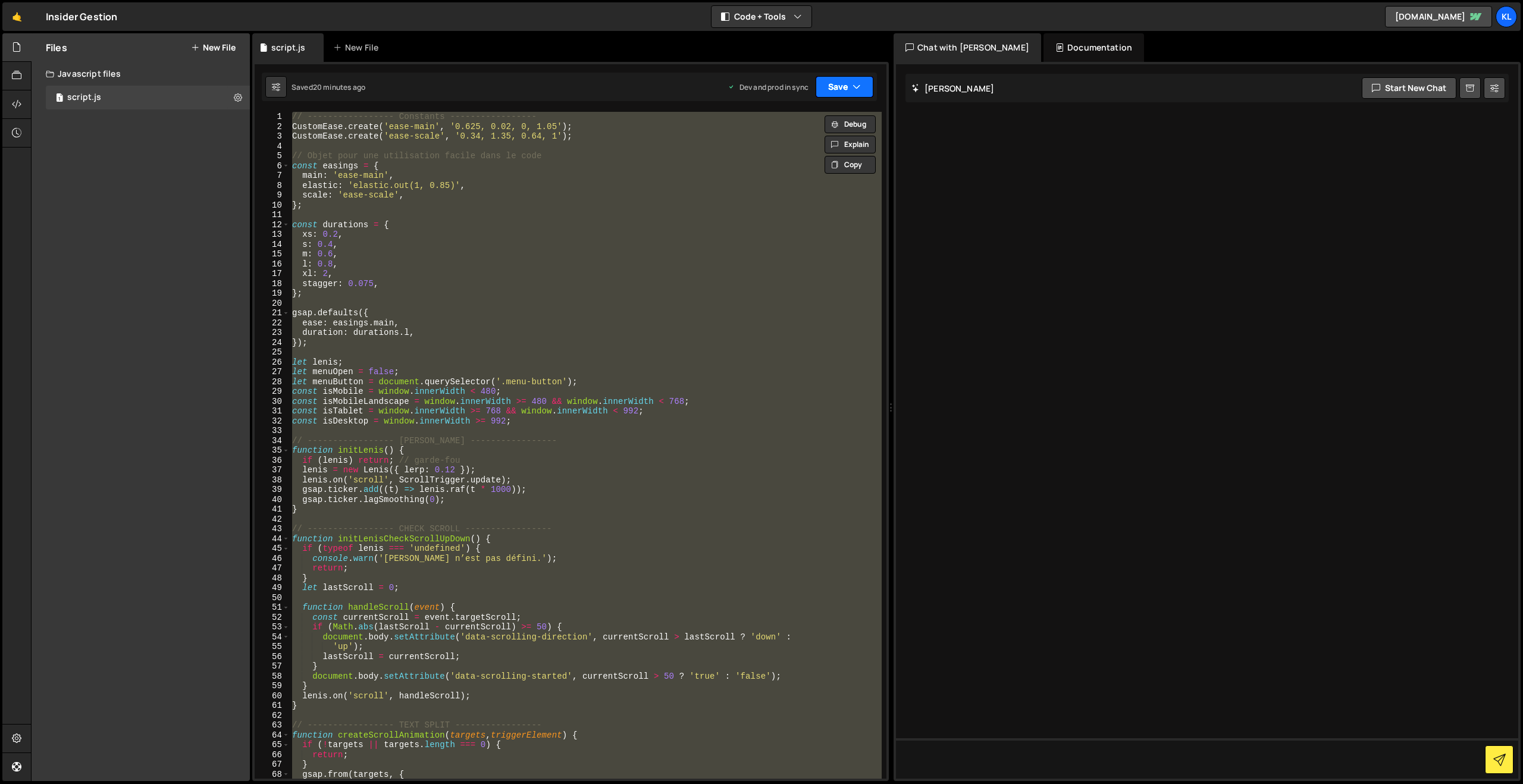
paste textarea
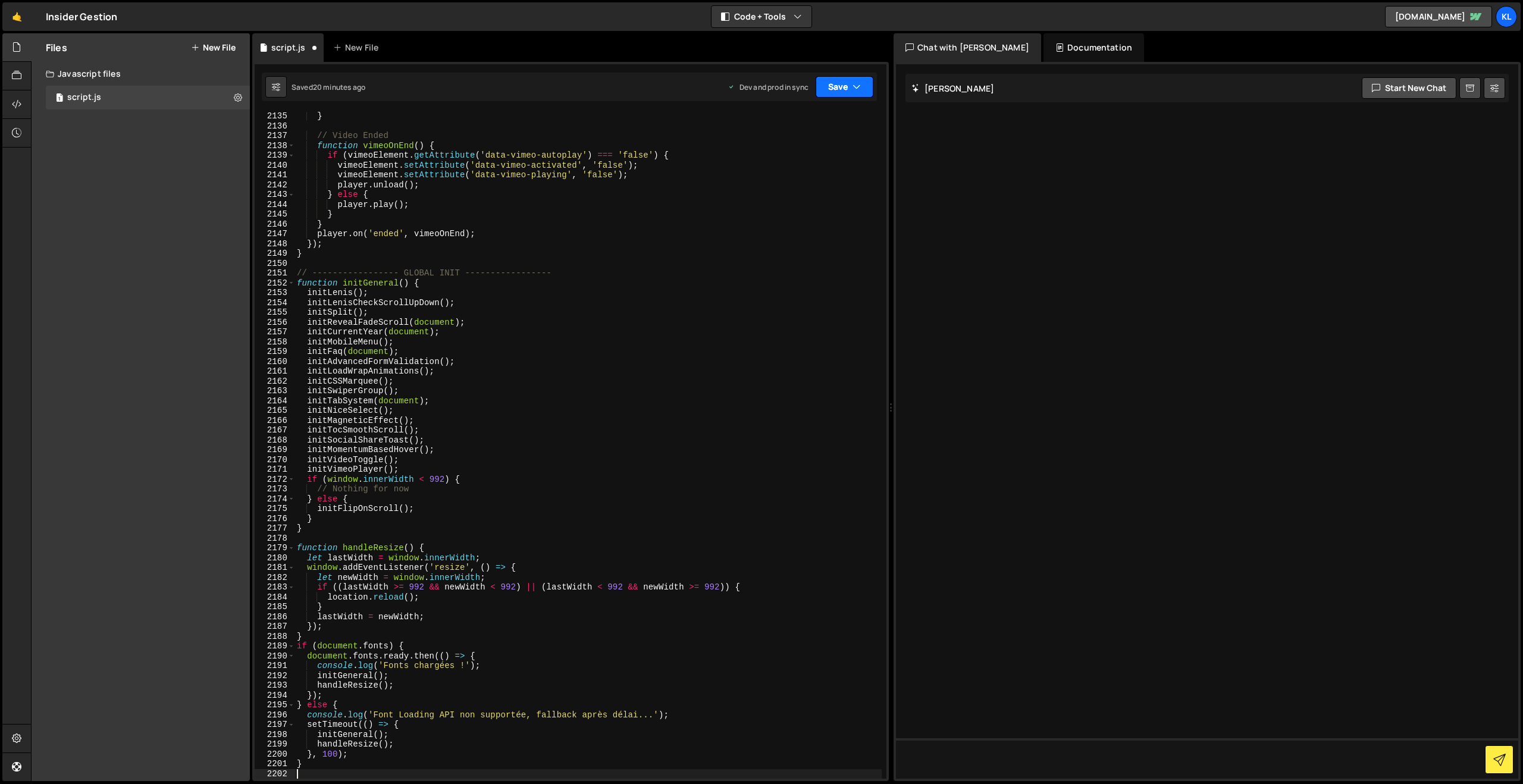
click at [849, 85] on button "Save" at bounding box center [844, 87] width 58 height 21
click at [781, 165] on div "20 minutes ago" at bounding box center [788, 167] width 51 height 10
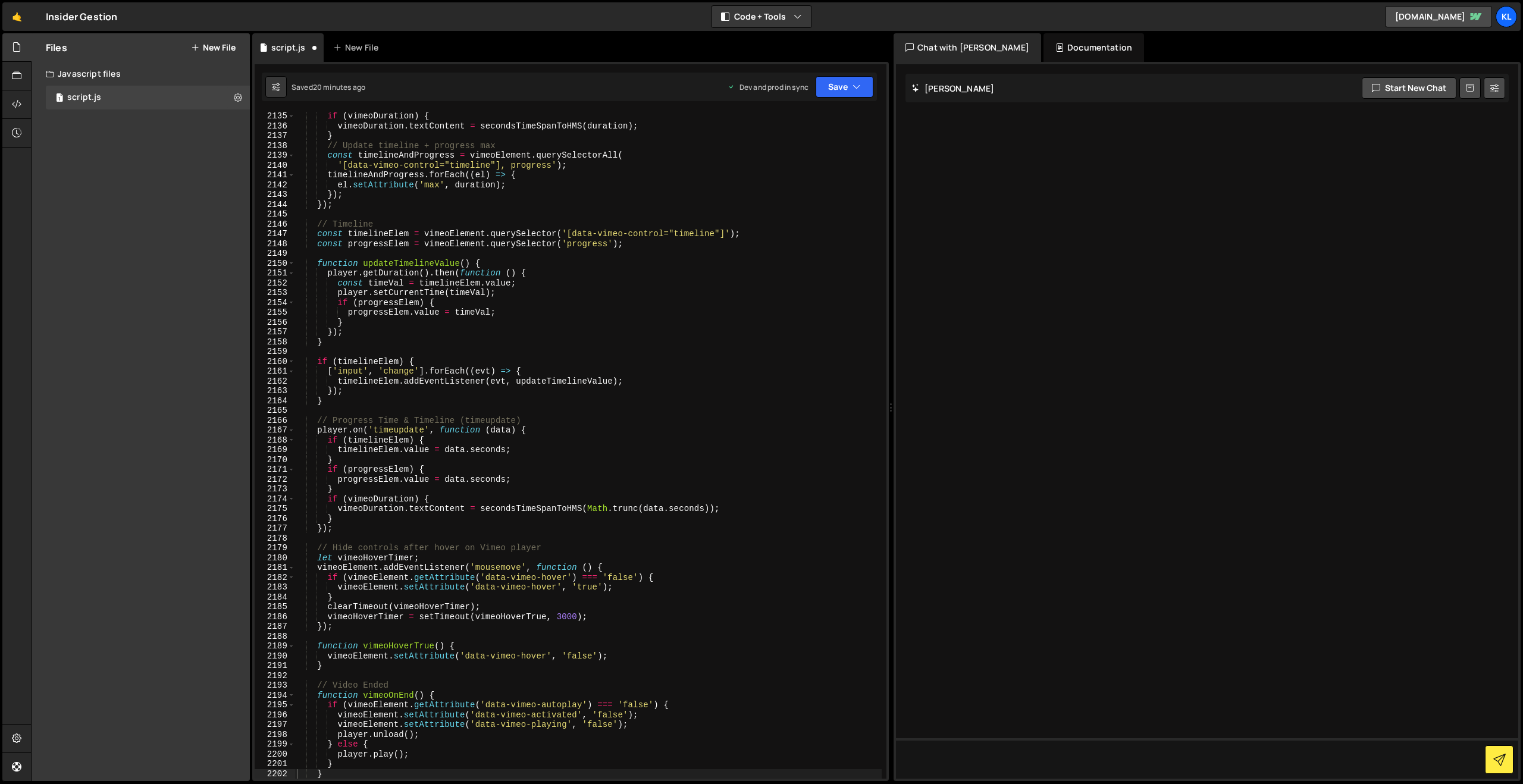
scroll to position [18415, 0]
drag, startPoint x: 563, startPoint y: 257, endPoint x: 675, endPoint y: 185, distance: 133.1
click at [563, 256] on div "if ( vimeoDuration ) { vimeoDuration . textContent = secondsTimeSpanToHMS ( dur…" at bounding box center [588, 454] width 587 height 686
type textarea "}"
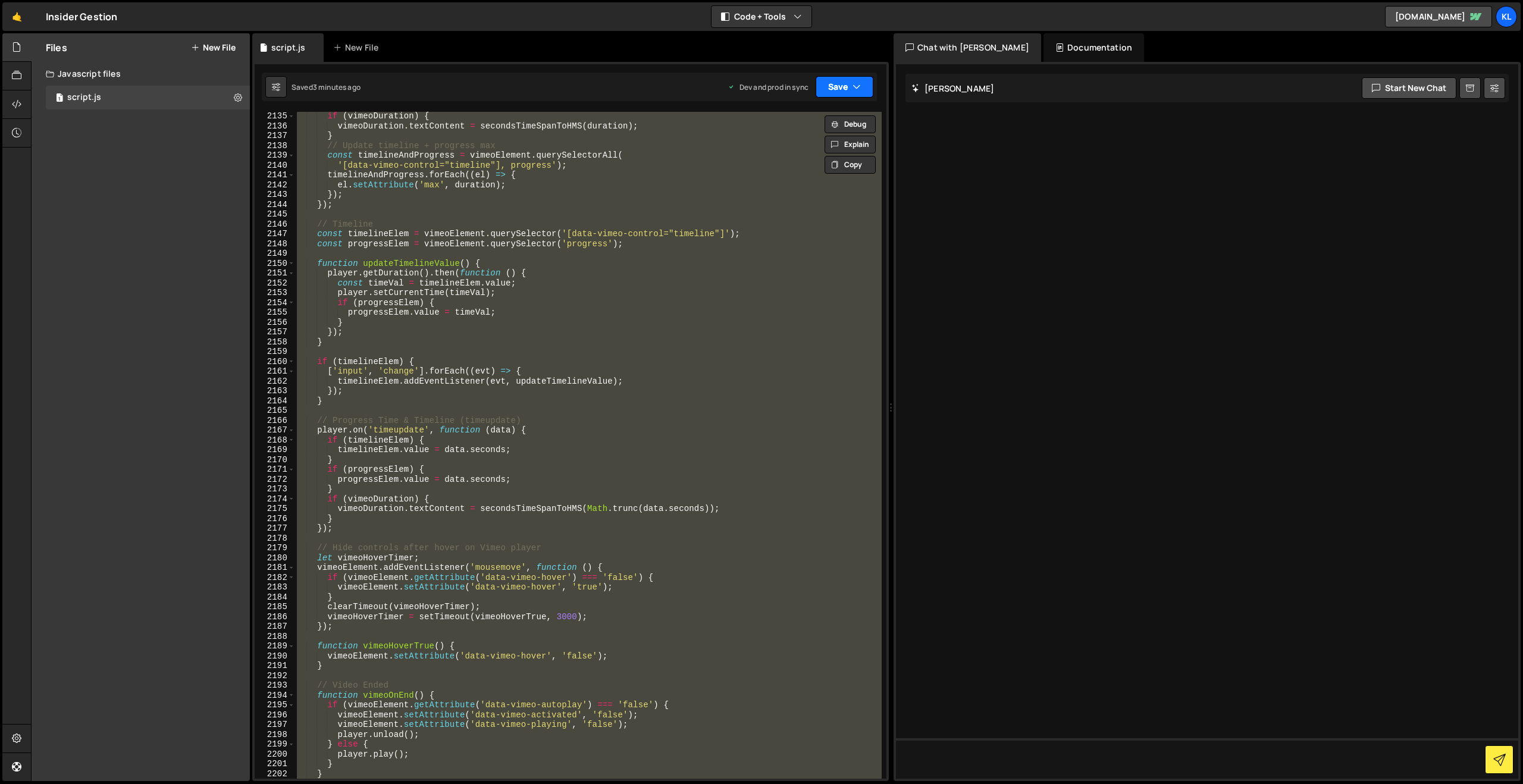
paste textarea
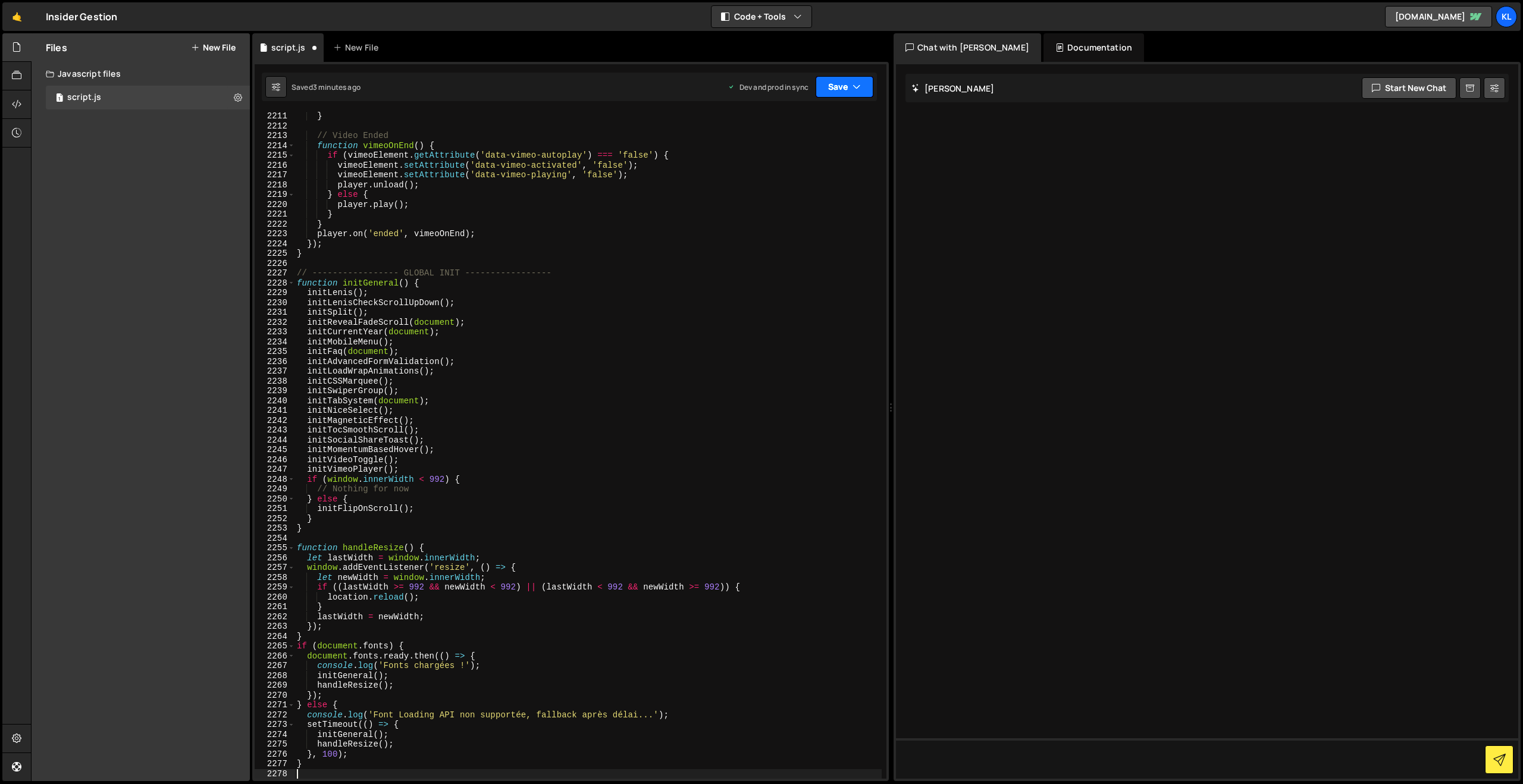
click at [851, 89] on button "Save" at bounding box center [844, 87] width 58 height 21
click at [764, 167] on div "3 minutes ago" at bounding box center [786, 167] width 46 height 10
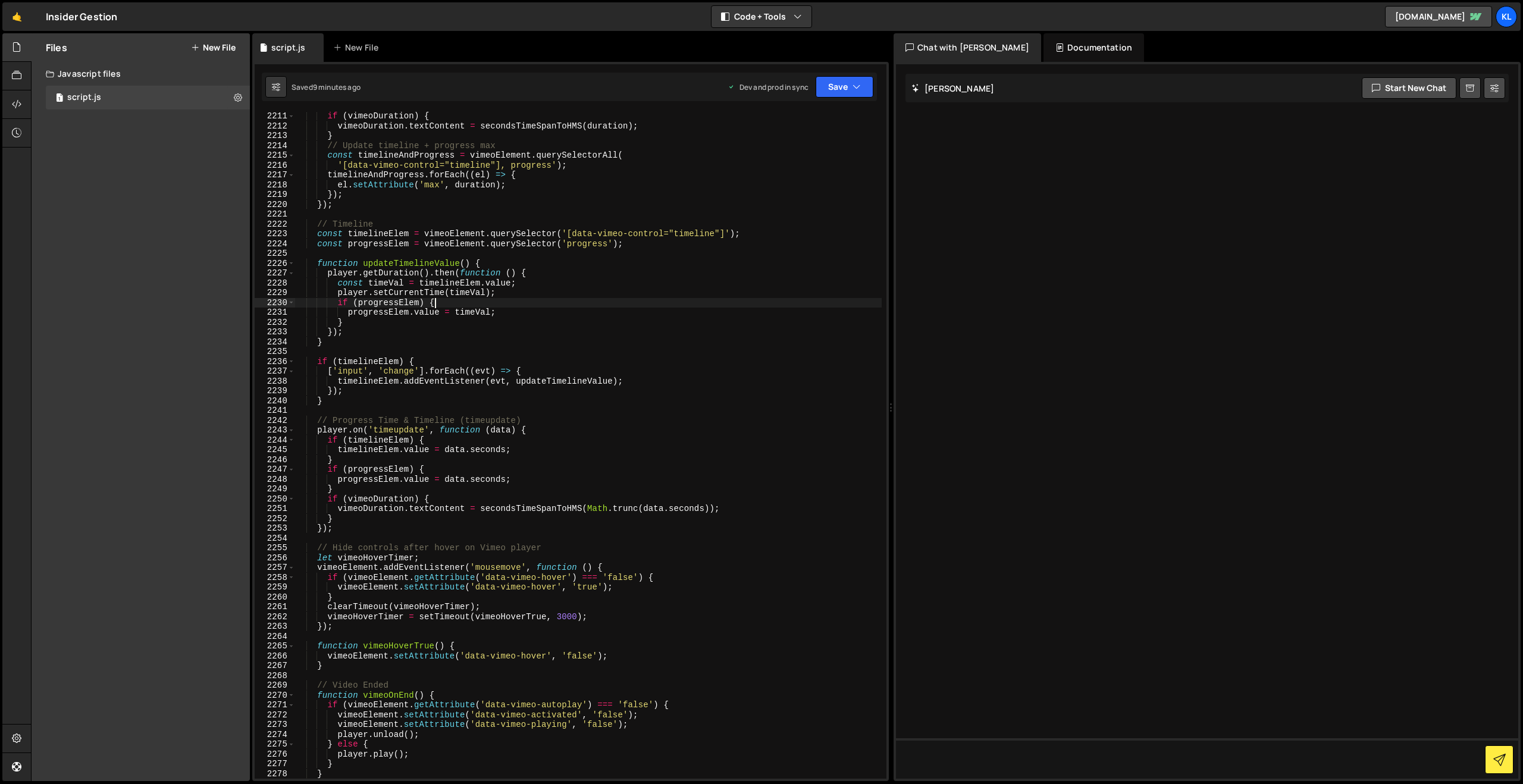
drag, startPoint x: 660, startPoint y: 298, endPoint x: 737, endPoint y: 233, distance: 100.8
click at [660, 298] on div "if ( vimeoDuration ) { vimeoDuration . textContent = secondsTimeSpanToHMS ( dur…" at bounding box center [588, 454] width 587 height 686
type textarea "}"
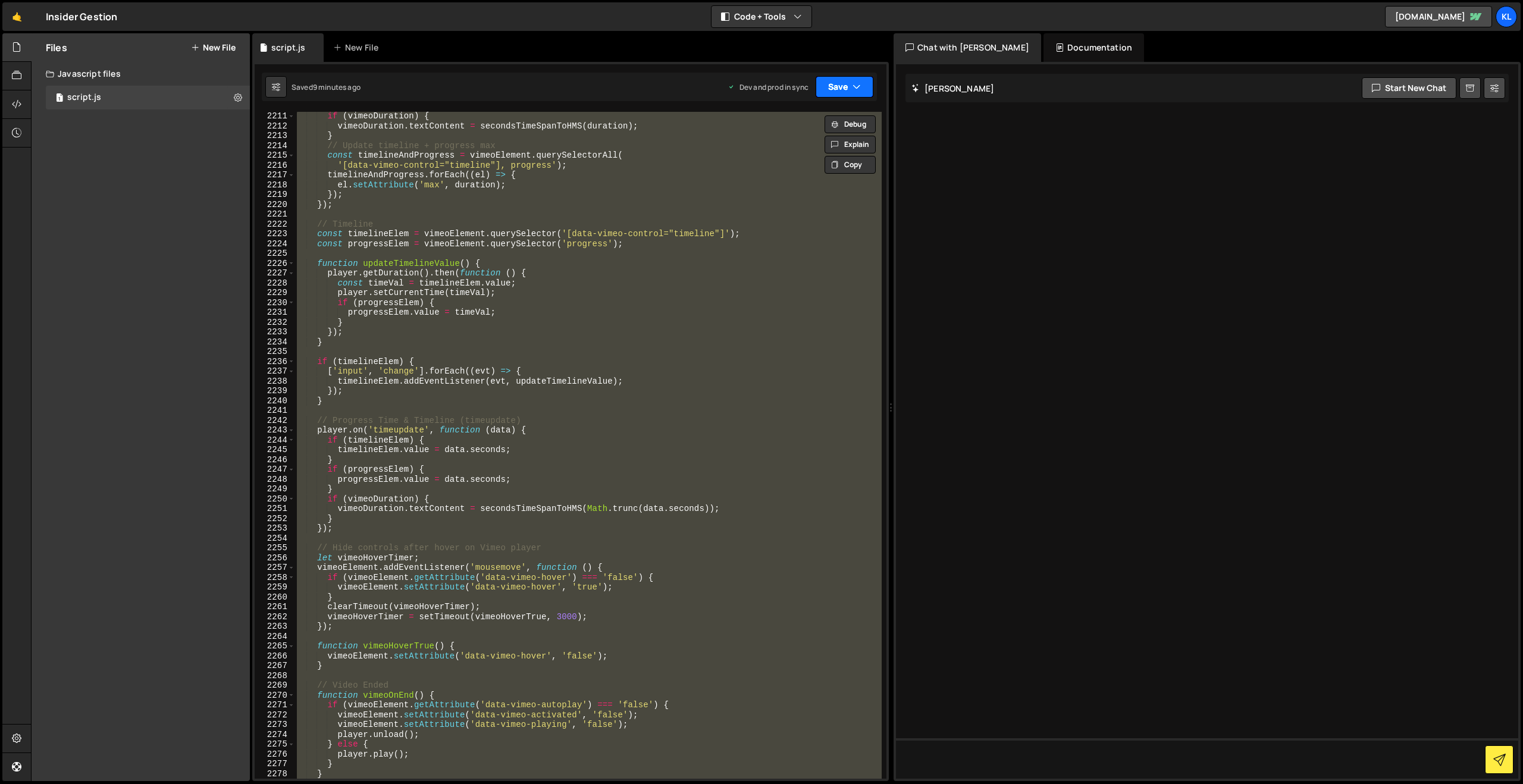
paste textarea
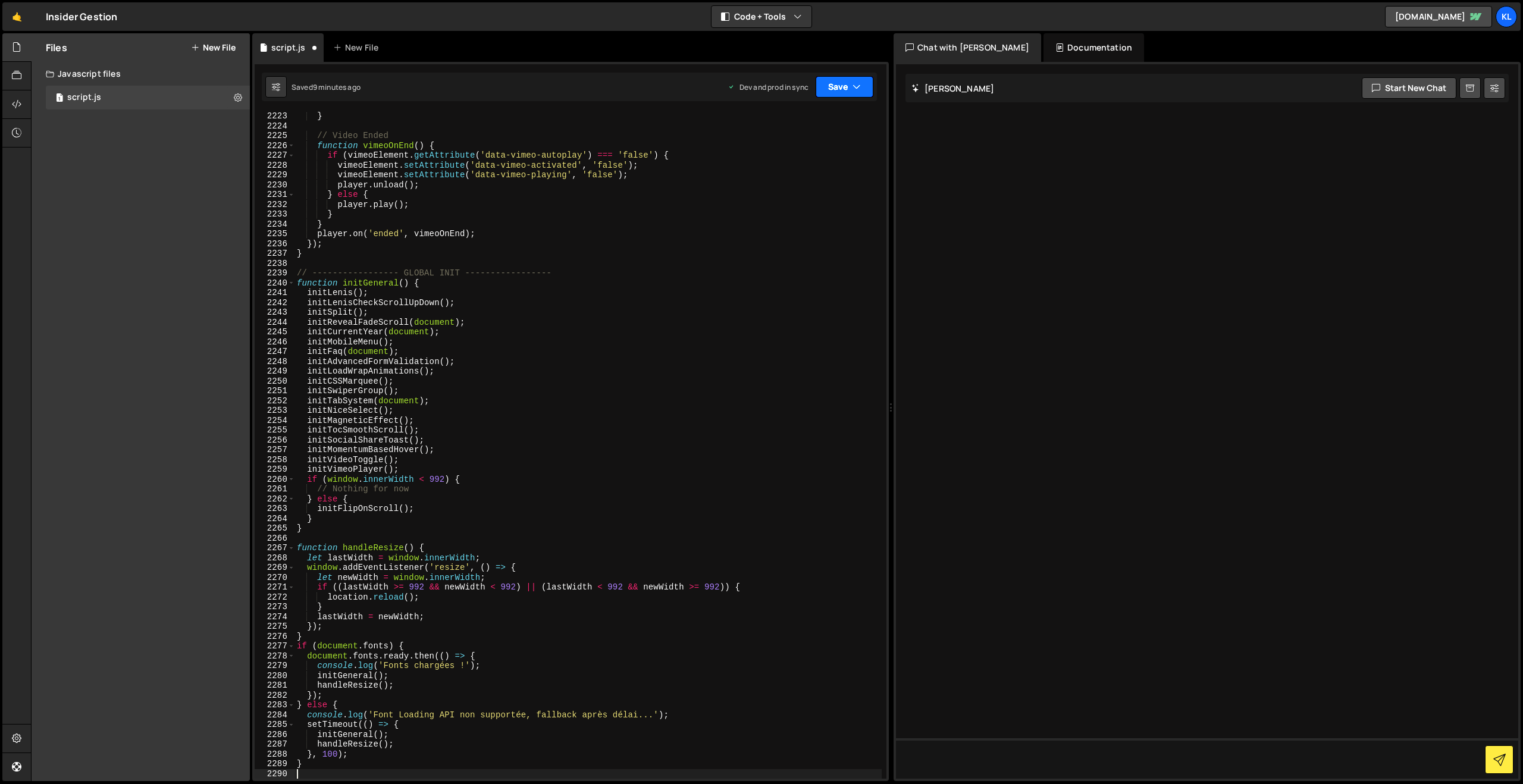
drag, startPoint x: 845, startPoint y: 86, endPoint x: 818, endPoint y: 136, distance: 56.8
click at [845, 87] on button "Save" at bounding box center [844, 87] width 58 height 21
drag, startPoint x: 798, startPoint y: 154, endPoint x: 490, endPoint y: 7, distance: 341.3
click at [798, 154] on div "Save to Production S" at bounding box center [804, 155] width 124 height 12
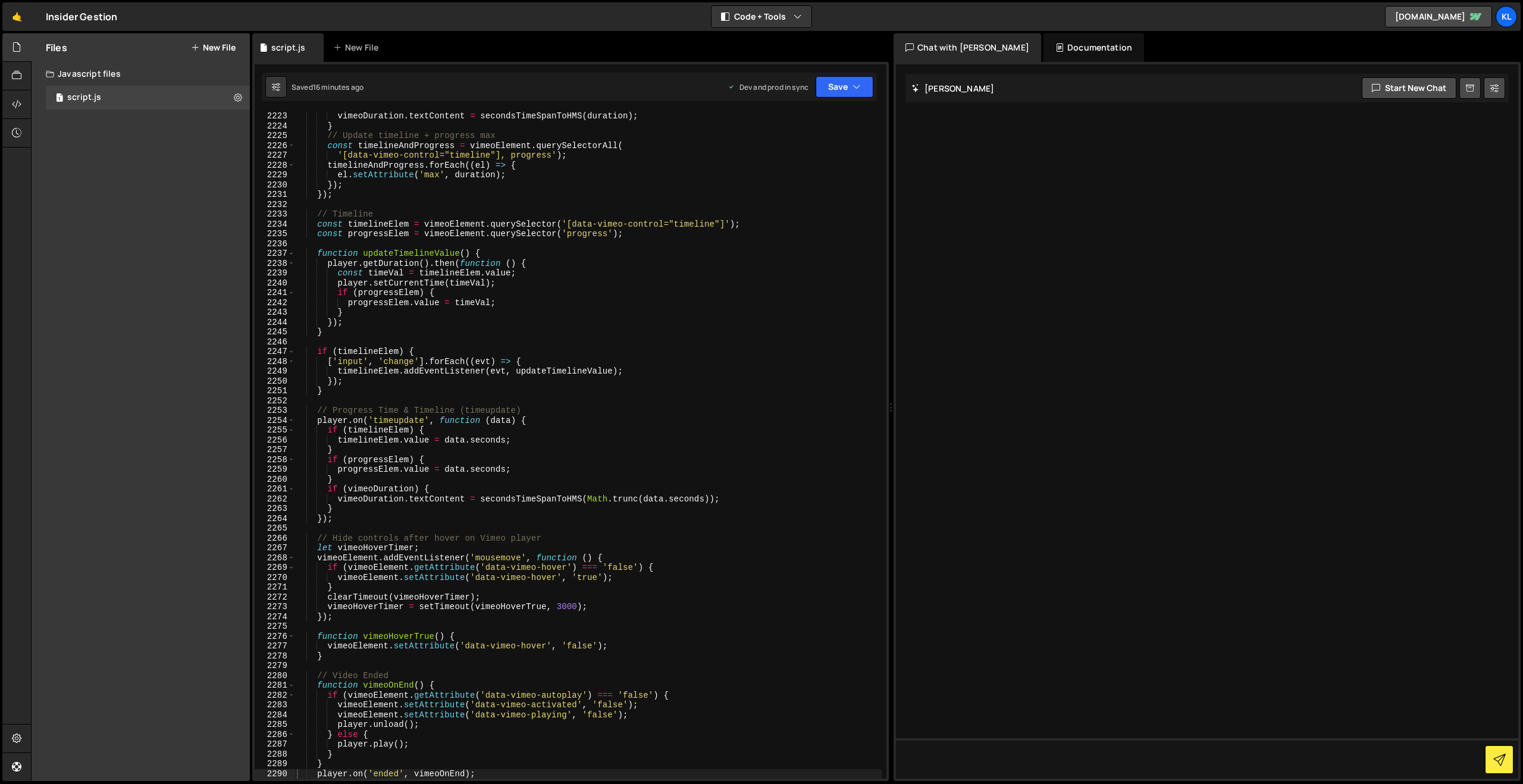
scroll to position [18463, 0]
drag, startPoint x: 685, startPoint y: 290, endPoint x: 690, endPoint y: 282, distance: 9.4
click at [677, 292] on div "if ( vimeoDuration ) { vimeoDuration . textContent = secondsTimeSpanToHMS ( dur…" at bounding box center [588, 446] width 587 height 686
type textarea "}"
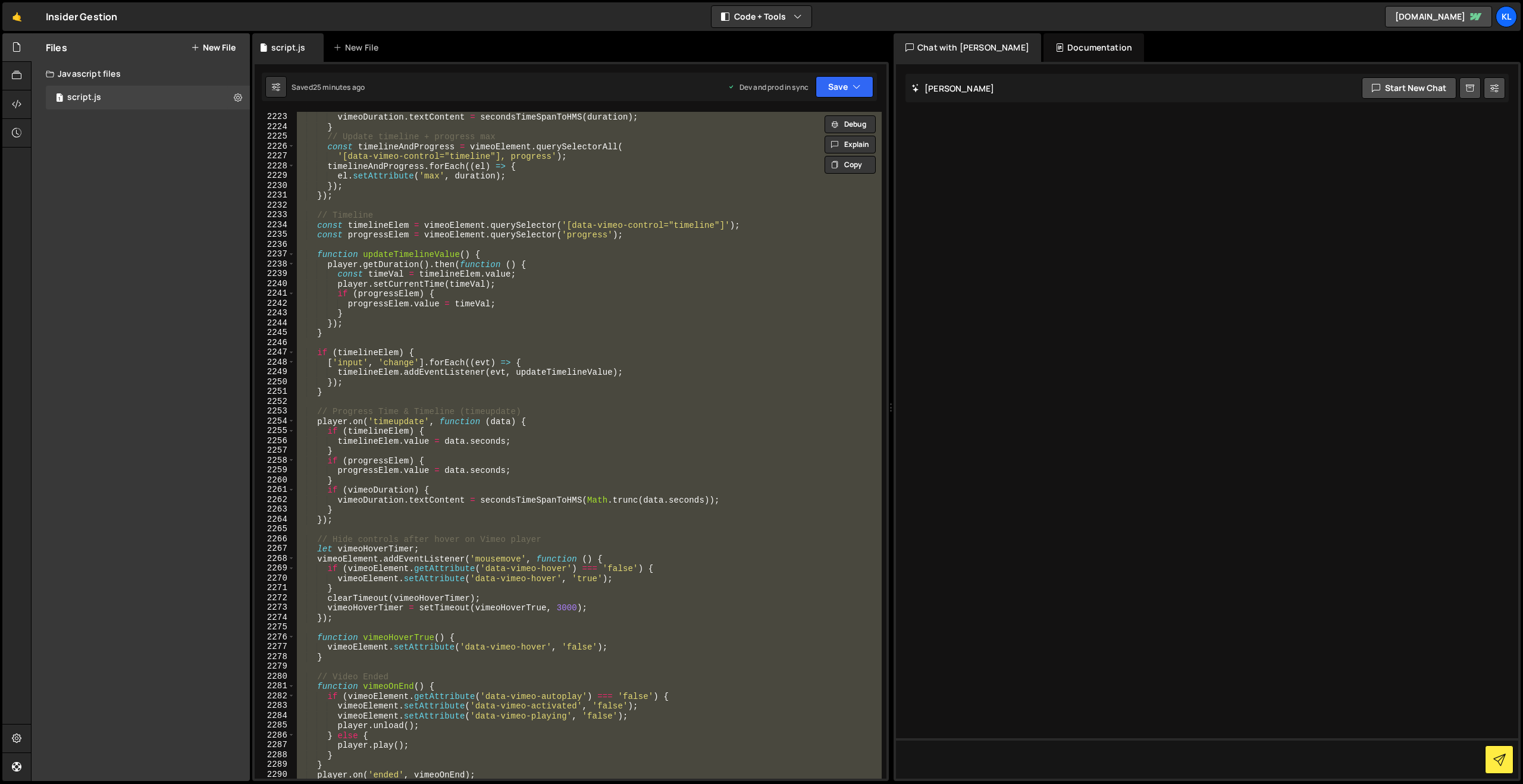
paste textarea
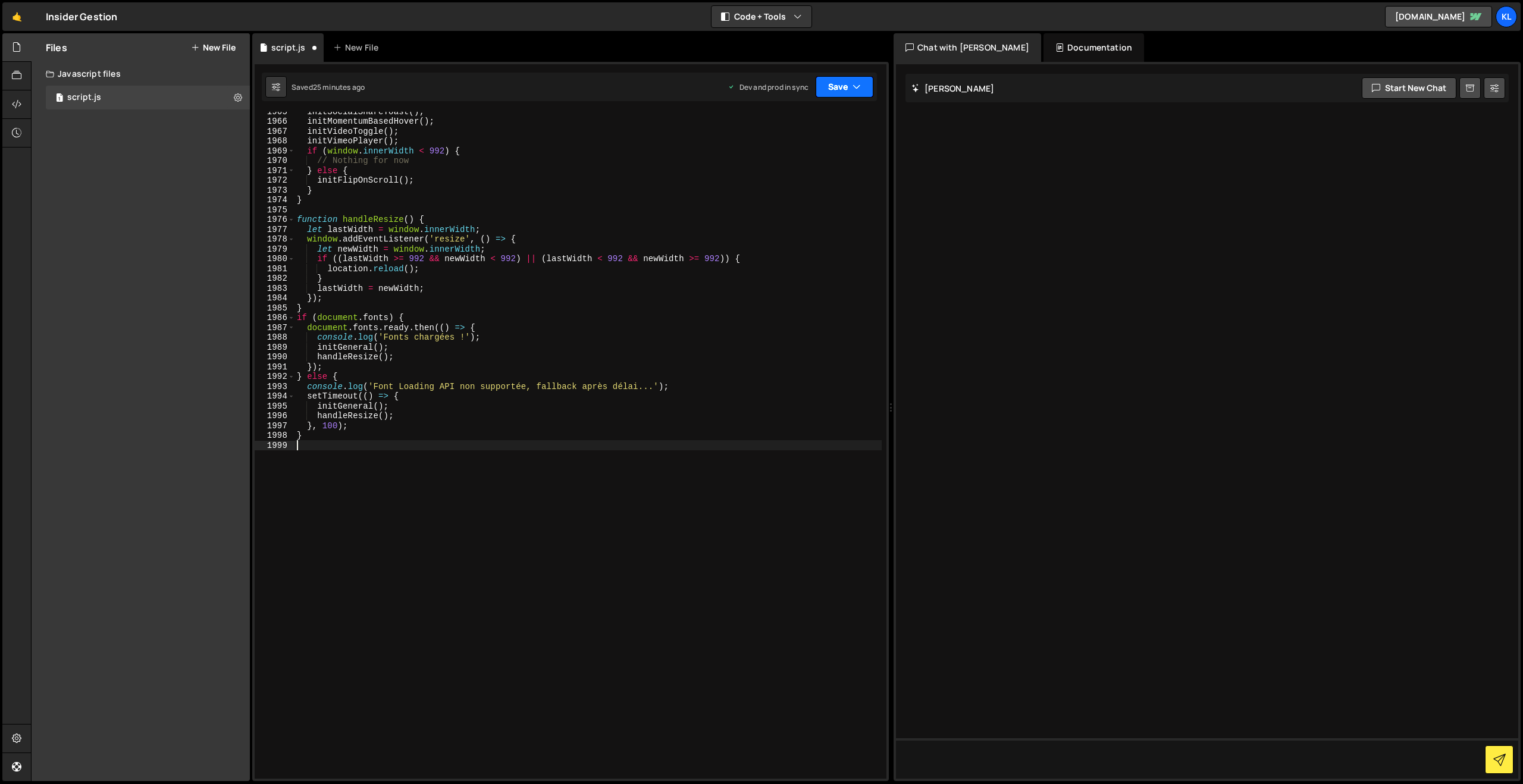
click at [829, 88] on button "Save" at bounding box center [844, 87] width 58 height 21
drag, startPoint x: 783, startPoint y: 163, endPoint x: 499, endPoint y: 47, distance: 306.8
click at [783, 163] on div "25 minutes ago" at bounding box center [788, 167] width 51 height 10
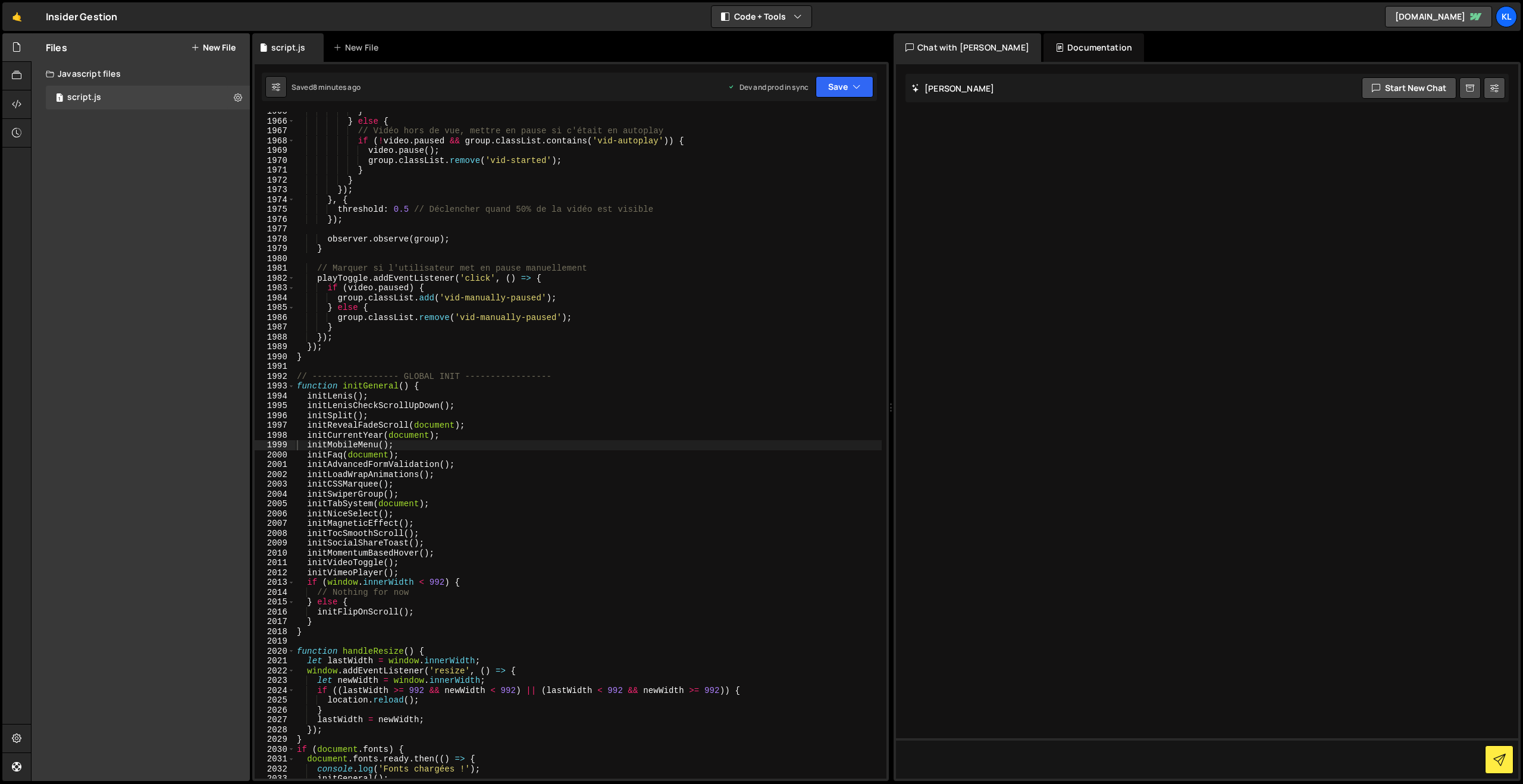
click at [515, 227] on div "} } else { // Vidéo hors de vue, mettre en pause si c'était en autoplay if ( ! …" at bounding box center [588, 450] width 587 height 686
type textarea "}"
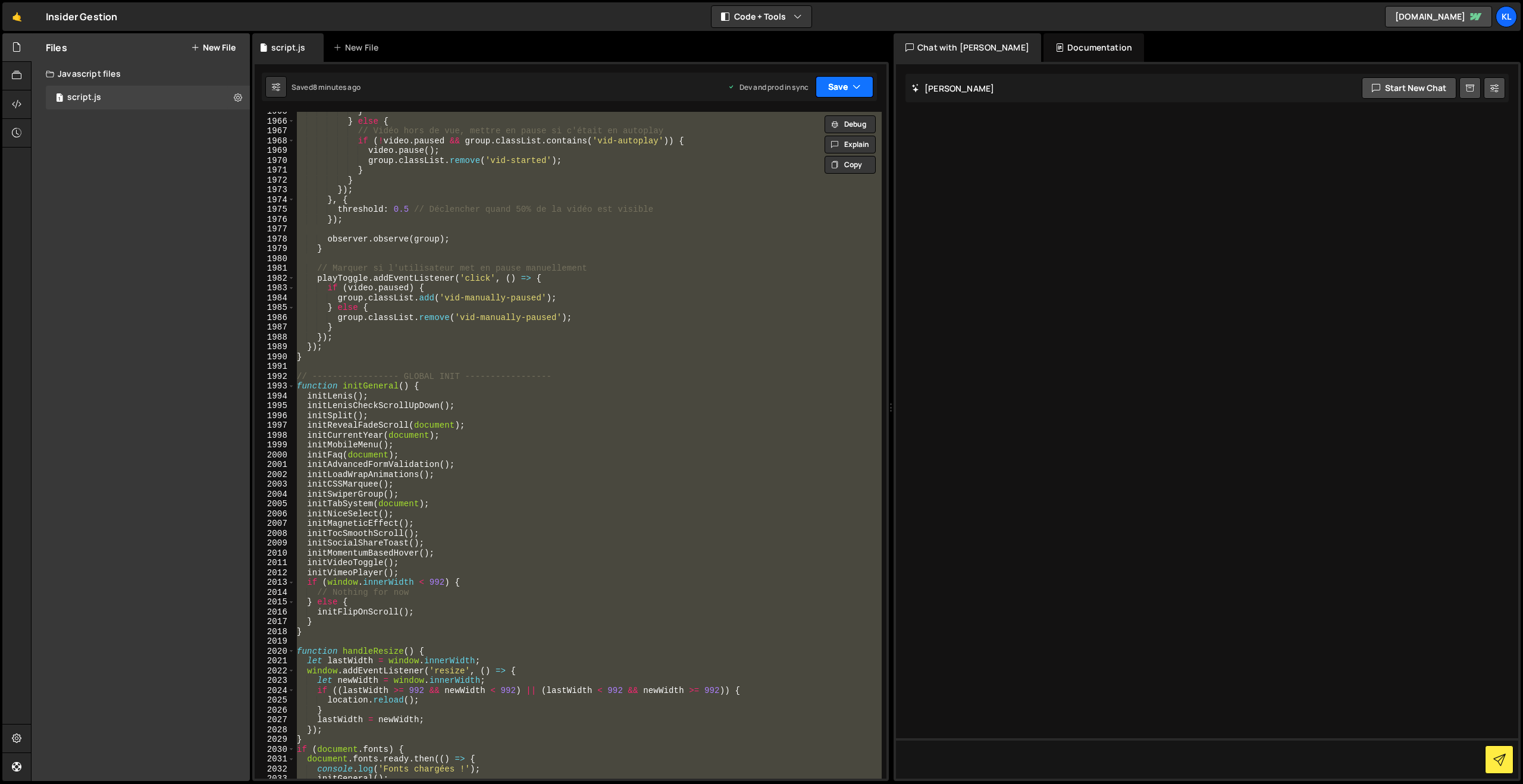
paste textarea
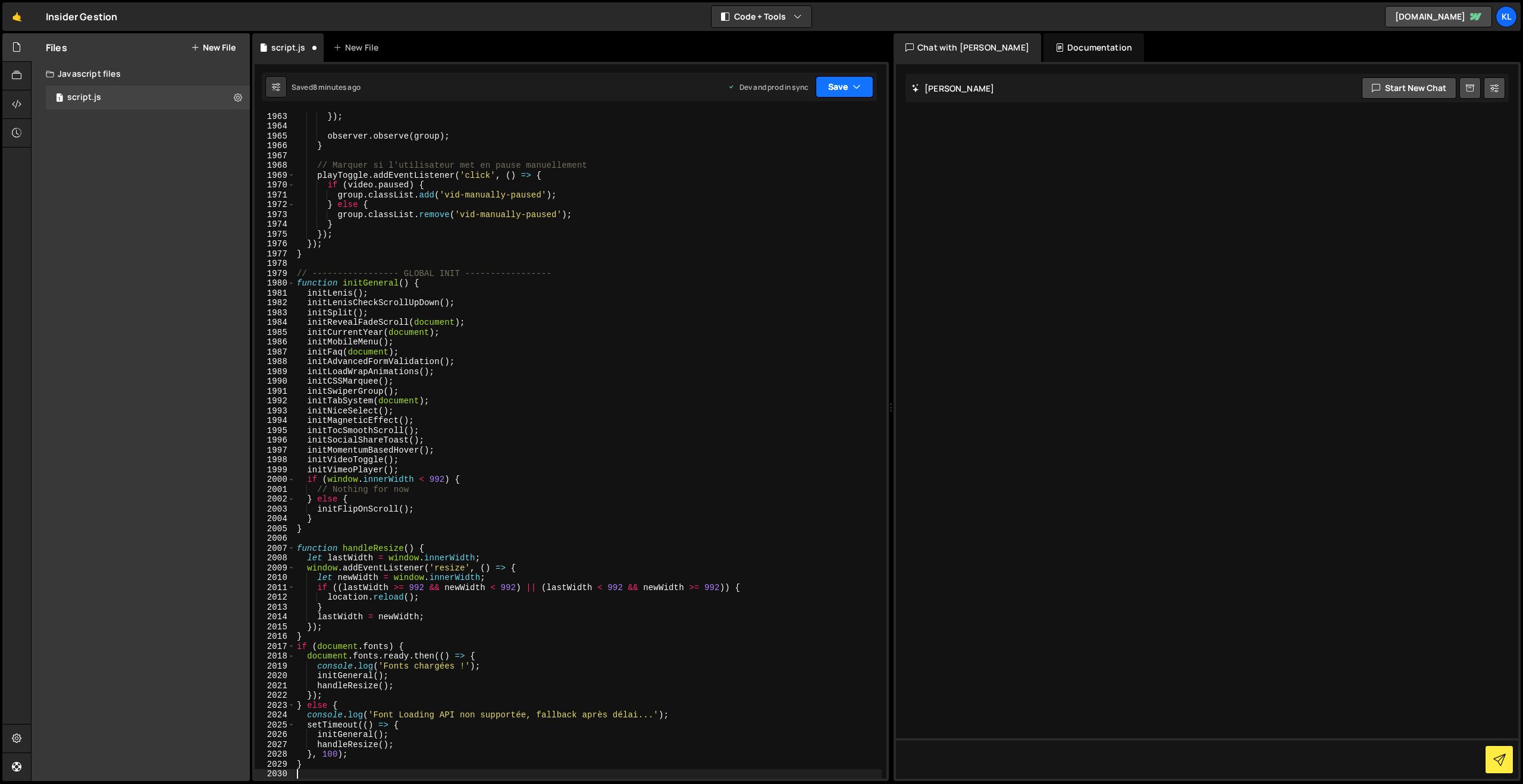
click at [828, 85] on button "Save" at bounding box center [844, 87] width 58 height 21
click at [785, 169] on div "8 minutes ago" at bounding box center [786, 167] width 46 height 10
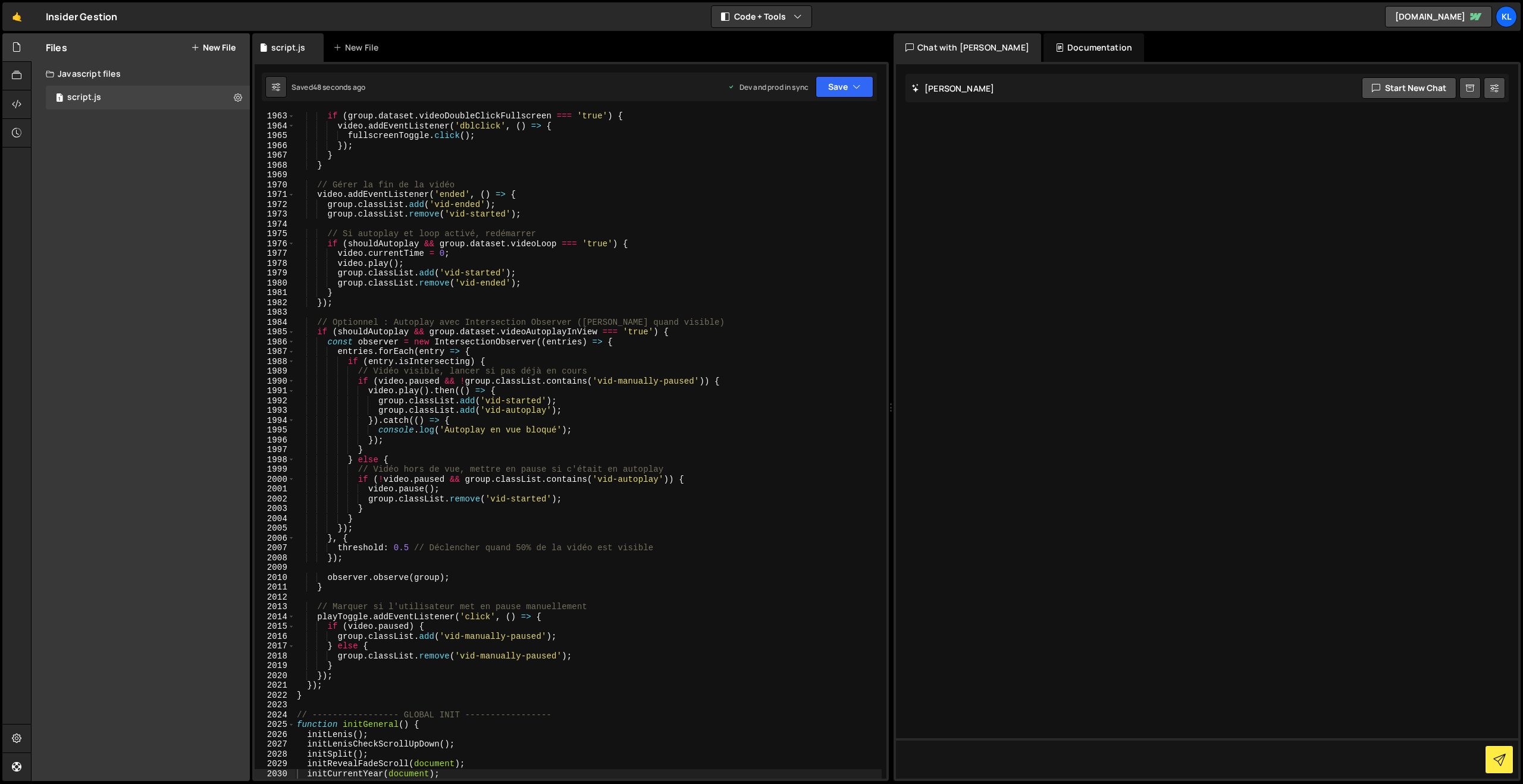
click at [570, 292] on div "if ( group . dataset . videoDoubleClickFullscreen === 'true' ) { video . addEve…" at bounding box center [588, 454] width 587 height 686
type textarea "}"
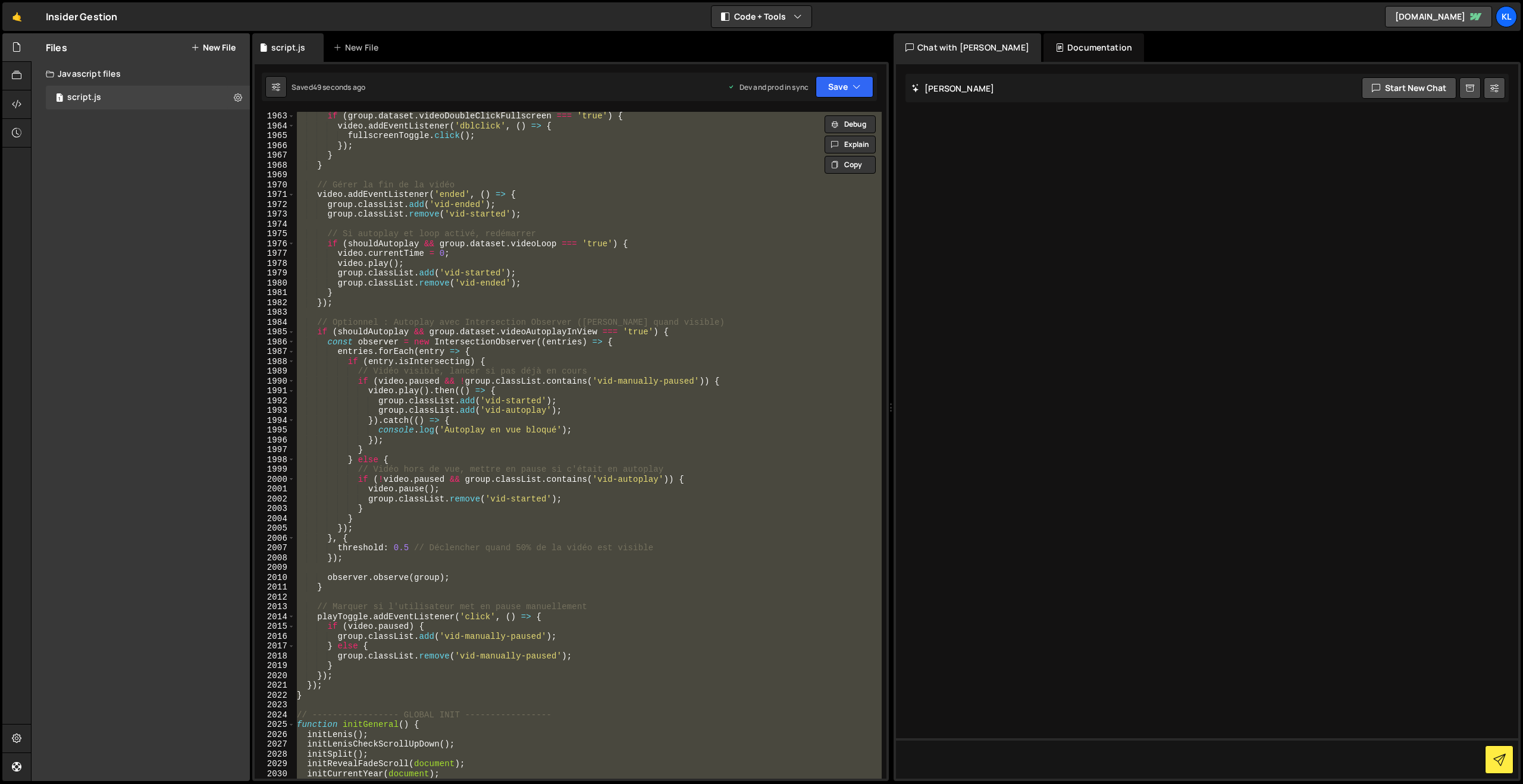
paste textarea
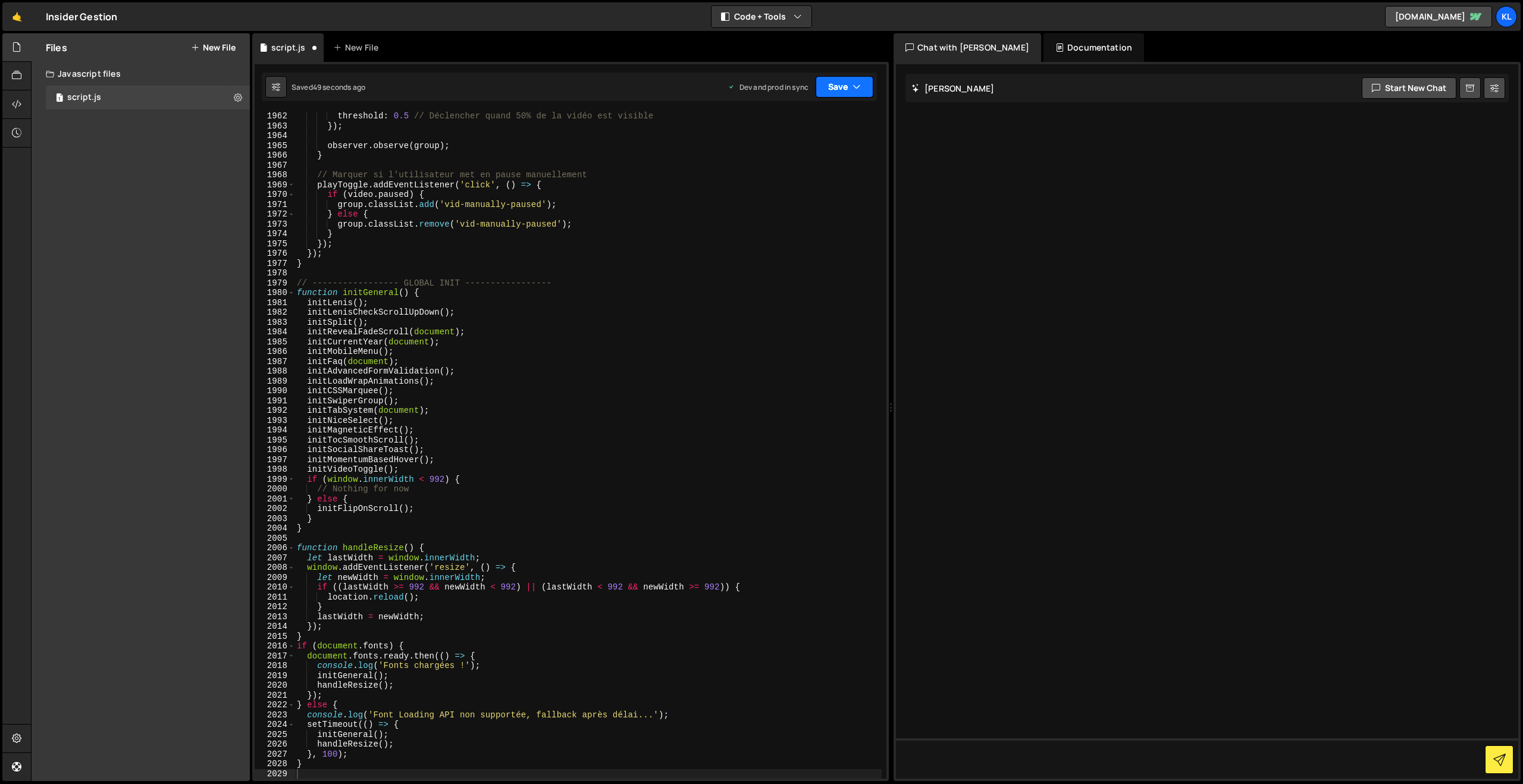
click at [843, 87] on button "Save" at bounding box center [844, 87] width 58 height 21
click at [788, 161] on div "Saved 48 seconds ago" at bounding box center [804, 167] width 124 height 14
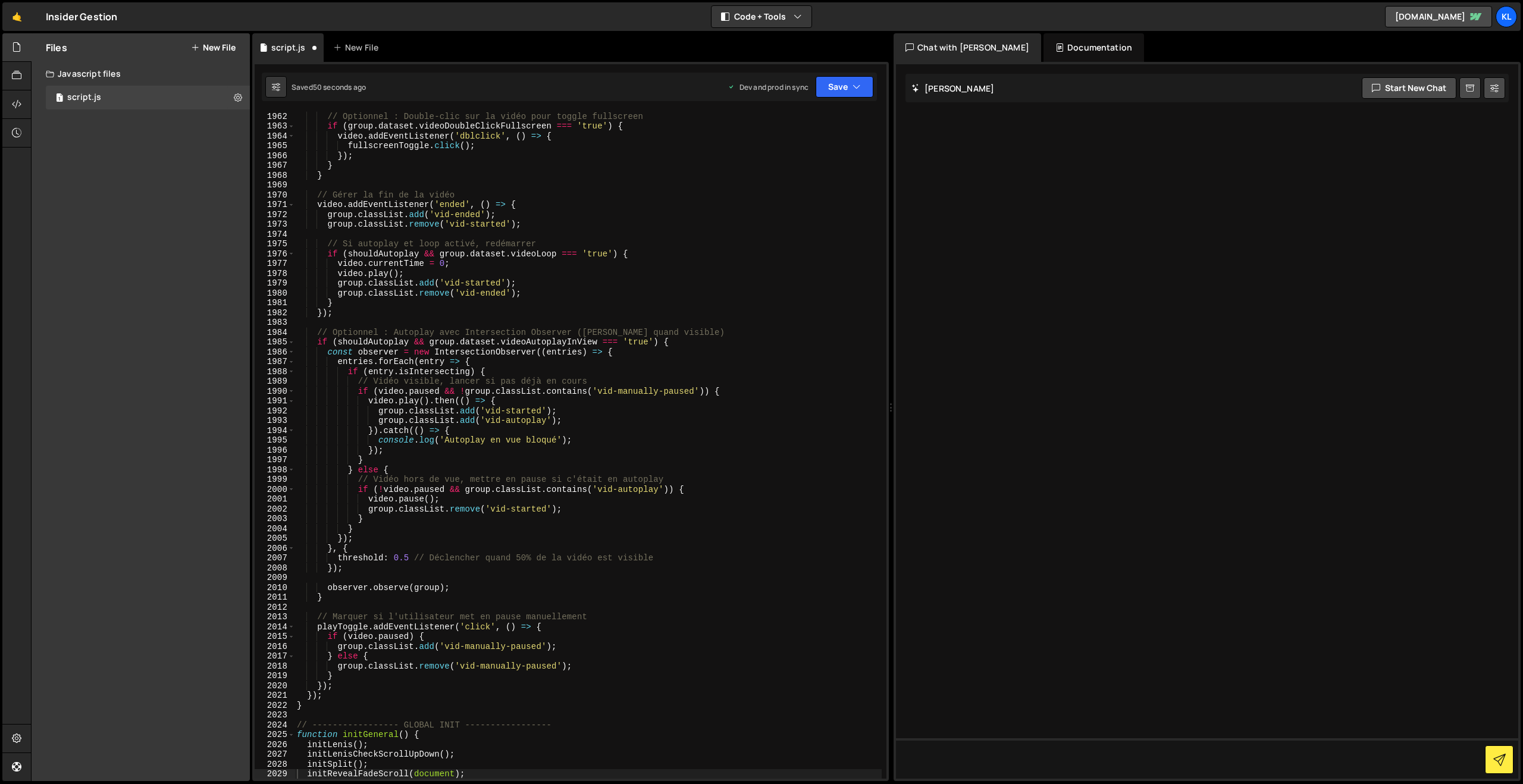
scroll to position [18424, 0]
click at [593, 299] on div "// Optionnel : Double-clic sur la vidéo pour toggle fullscreen if ( group . dat…" at bounding box center [588, 454] width 587 height 686
type textarea "}"
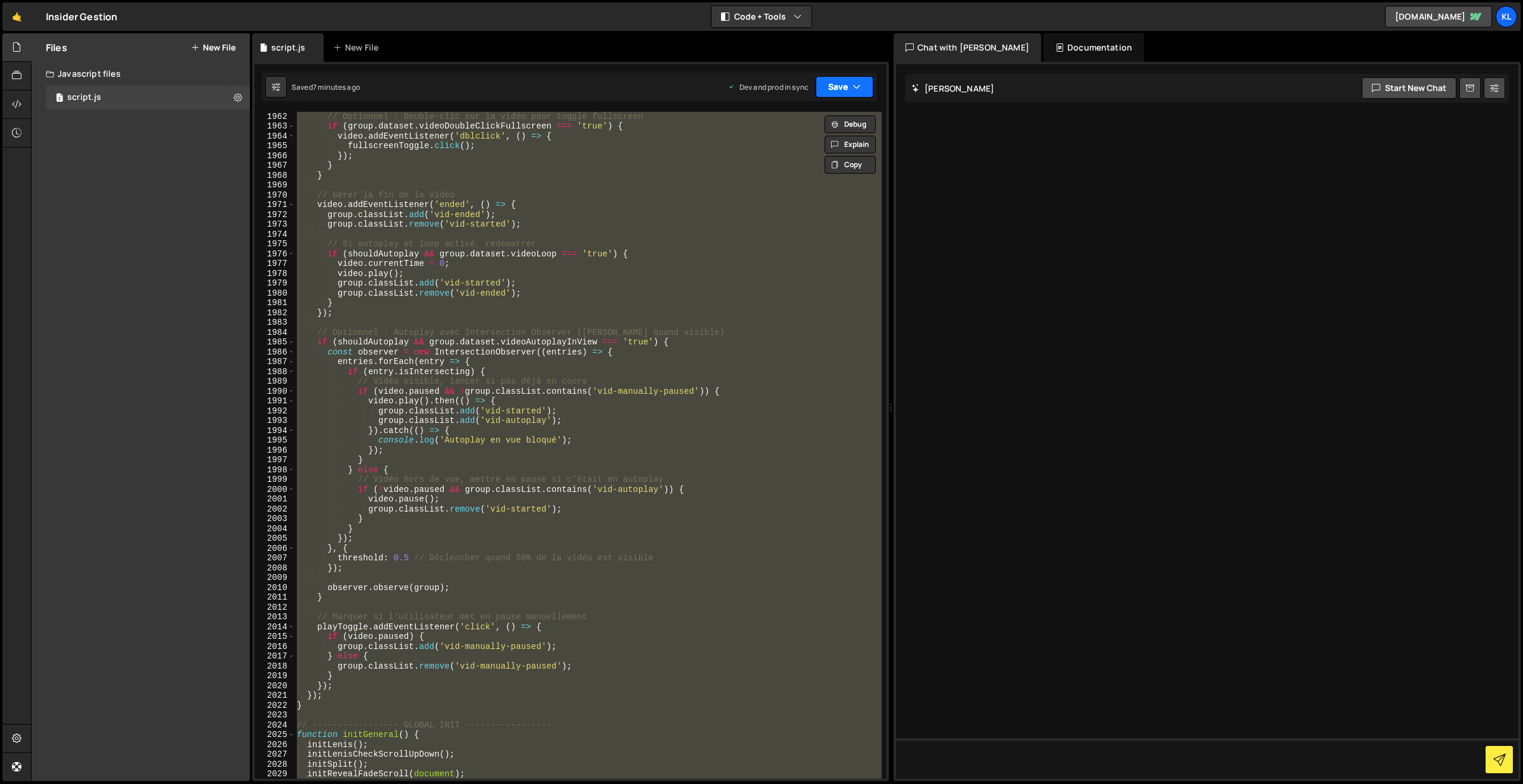
paste textarea
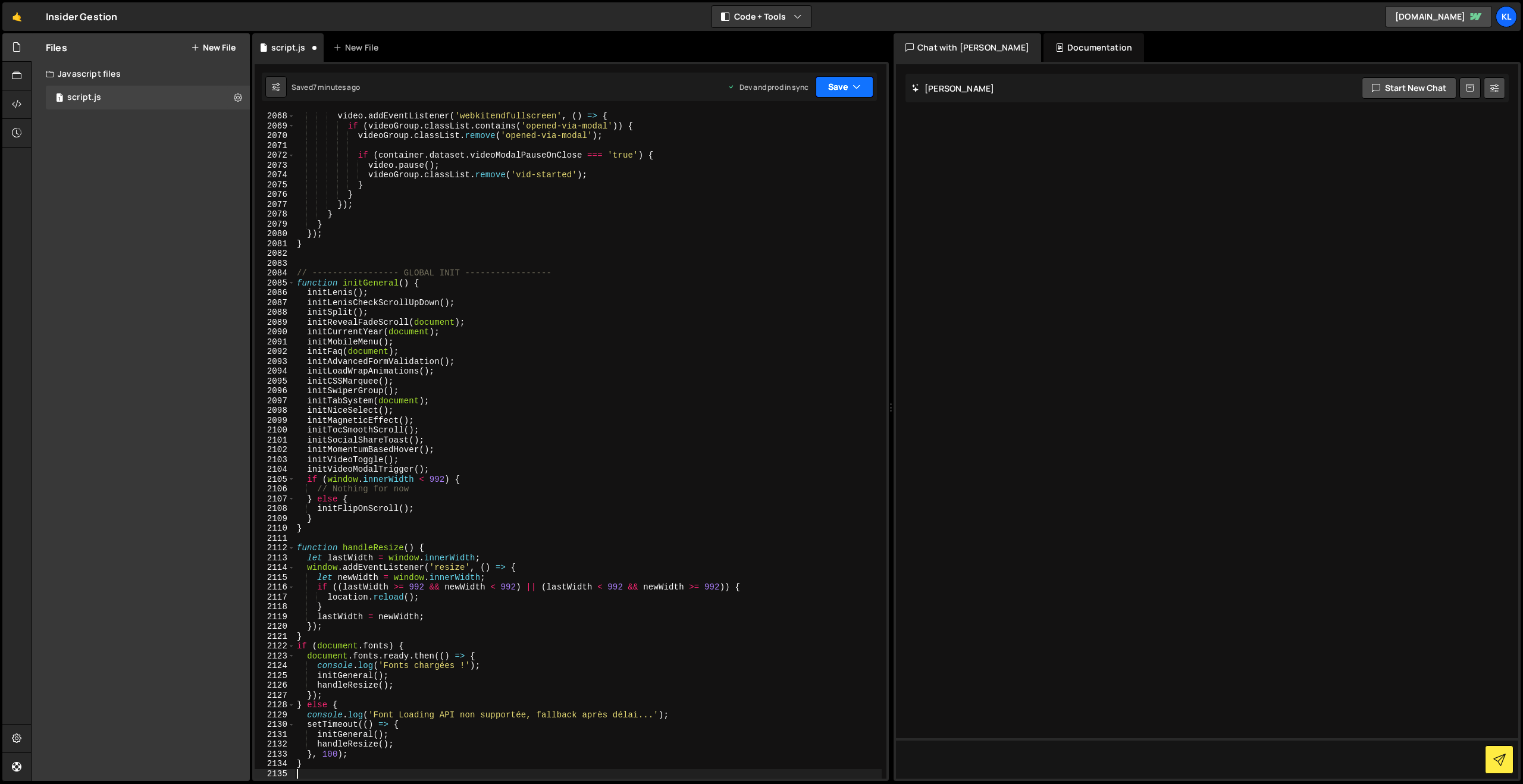
click at [835, 94] on button "Save" at bounding box center [844, 87] width 58 height 21
click at [785, 179] on button "Save to Production S Saved 7 minutes ago" at bounding box center [804, 162] width 143 height 39
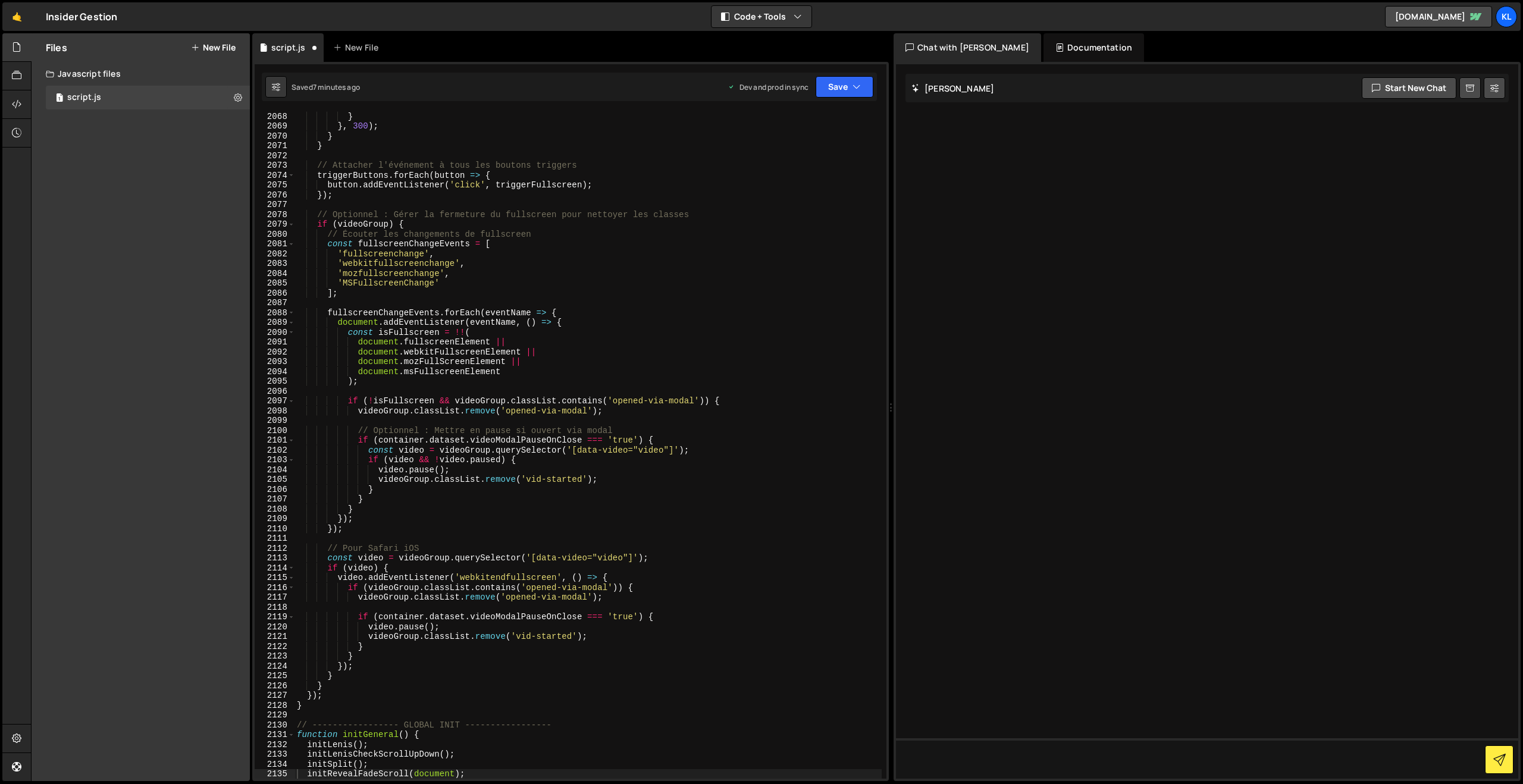
scroll to position [18467, 0]
click at [597, 318] on div "} } , 300 ) ; } } // Attacher l'événement à tous les boutons triggers triggerBu…" at bounding box center [588, 454] width 587 height 686
type textarea "}"
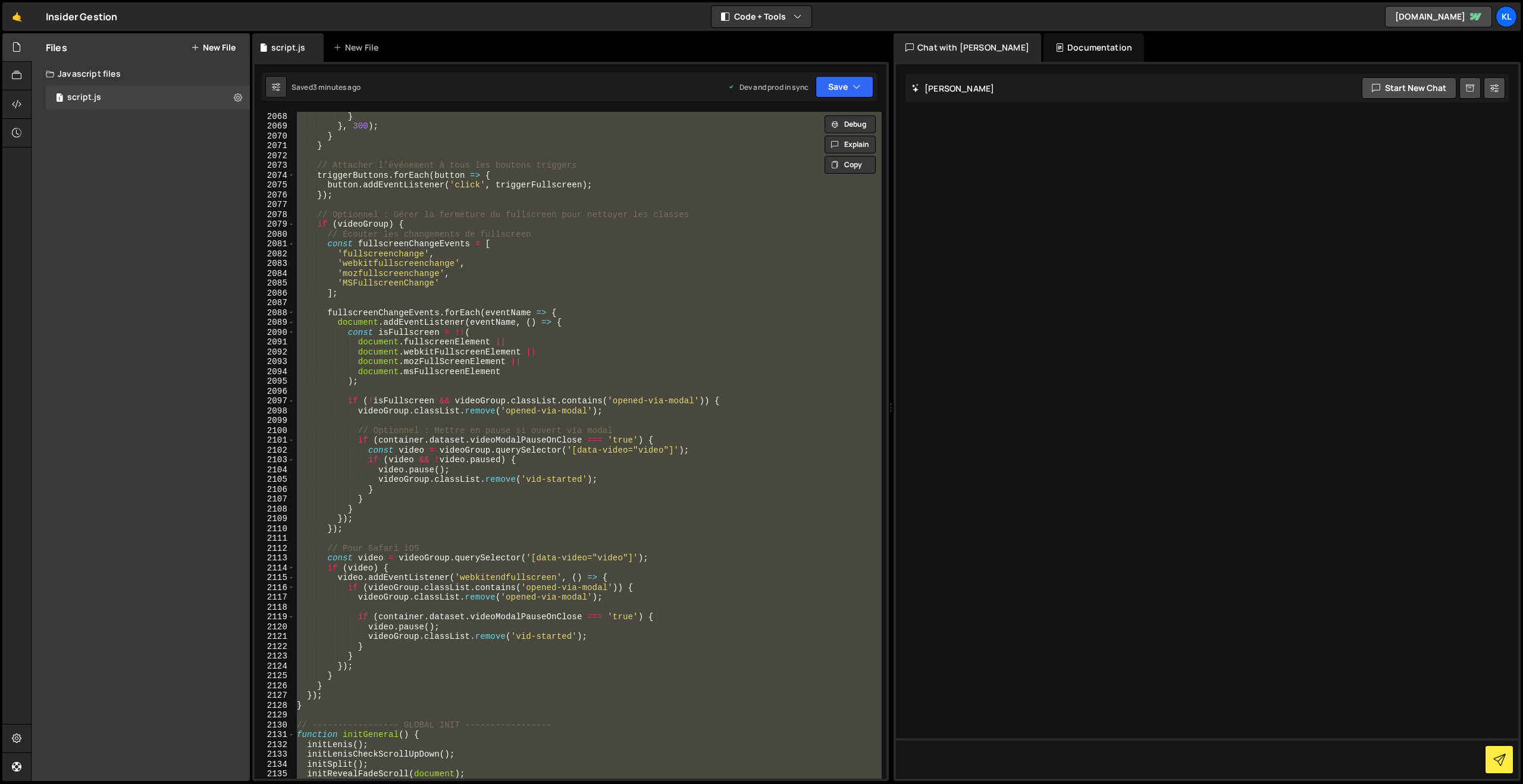
paste textarea
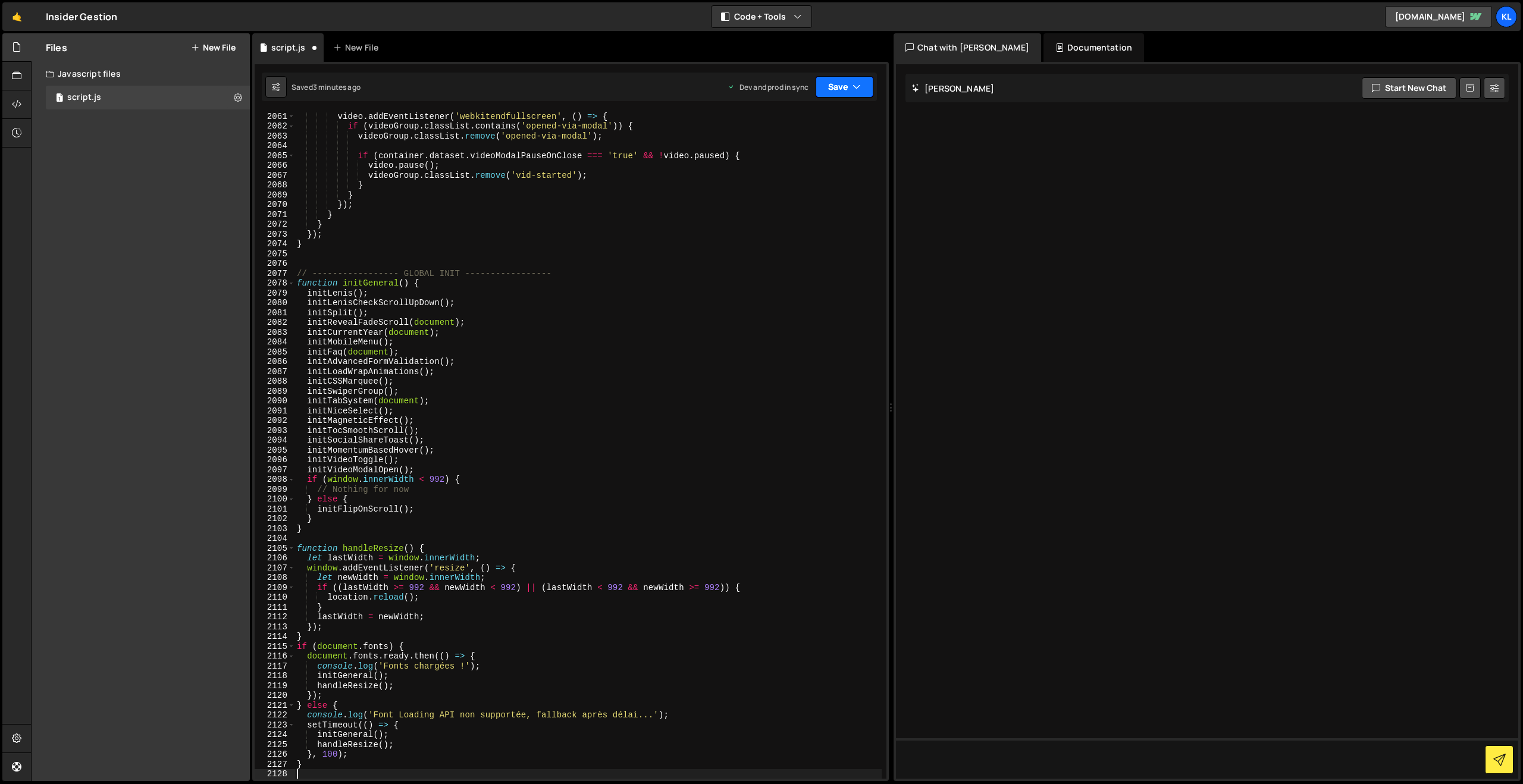
drag, startPoint x: 844, startPoint y: 75, endPoint x: 841, endPoint y: 80, distance: 5.8
click at [844, 75] on div "Saved 3 minutes ago Dev and prod in sync Upgrade to Edit Save Save to Staging S…" at bounding box center [569, 86] width 615 height 29
click at [838, 86] on button "Save" at bounding box center [844, 87] width 58 height 21
drag, startPoint x: 804, startPoint y: 165, endPoint x: 747, endPoint y: 134, distance: 64.9
click at [803, 165] on div "3 minutes ago" at bounding box center [786, 167] width 46 height 10
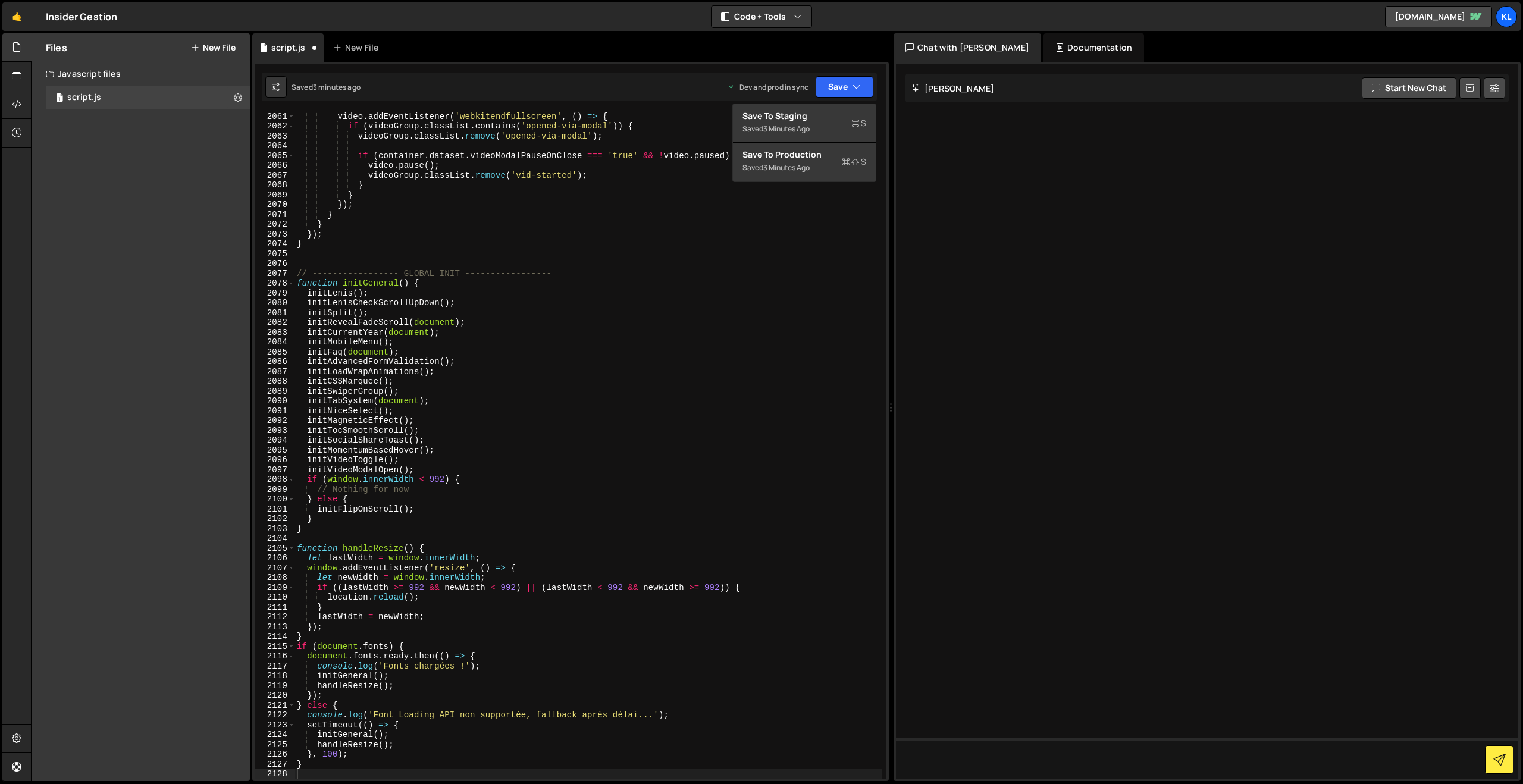
scroll to position [18455, 0]
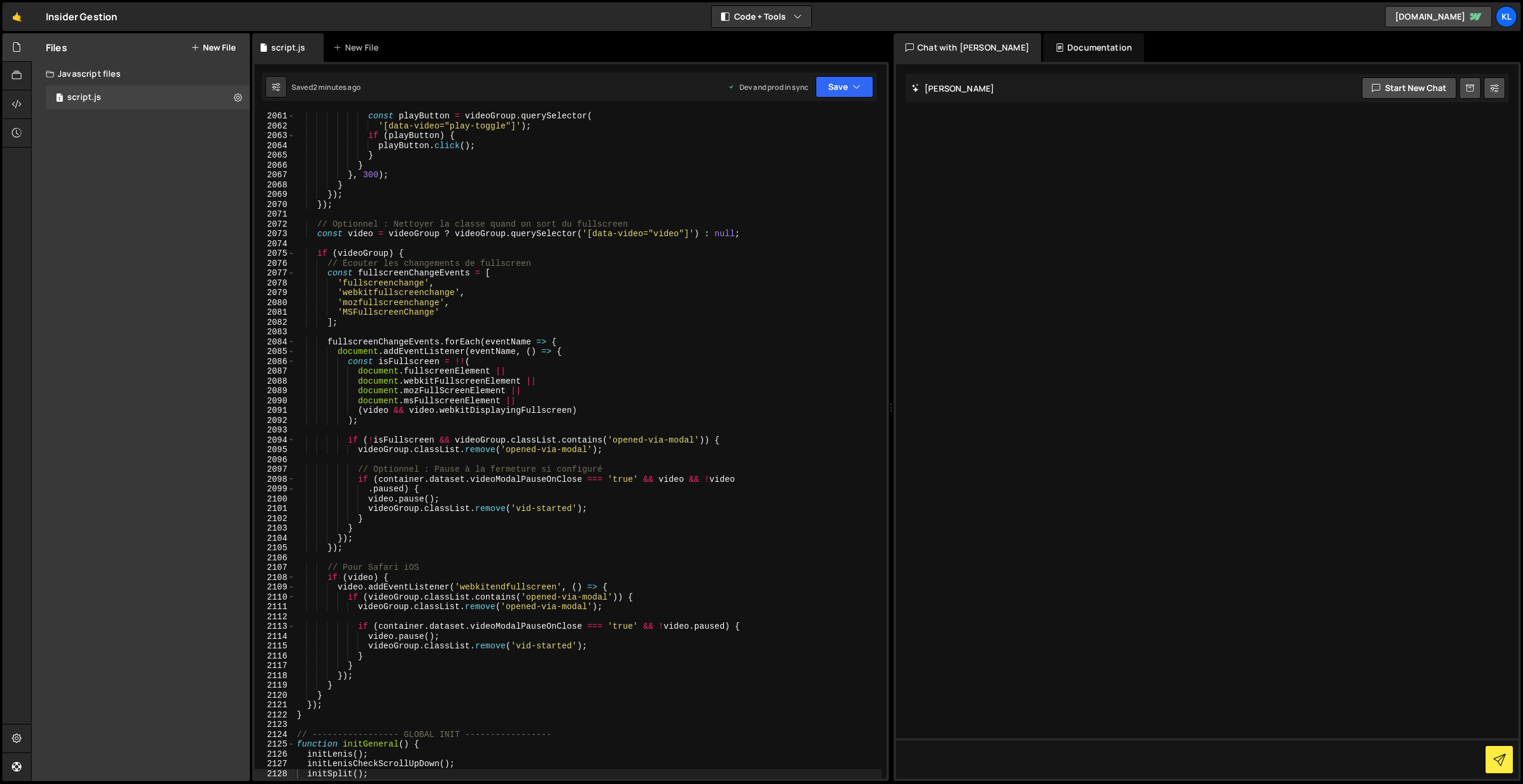
click at [485, 293] on div "const playButton = videoGroup . querySelector ( '[data-video="play-toggle"]' ) …" at bounding box center [588, 454] width 587 height 686
type textarea "}"
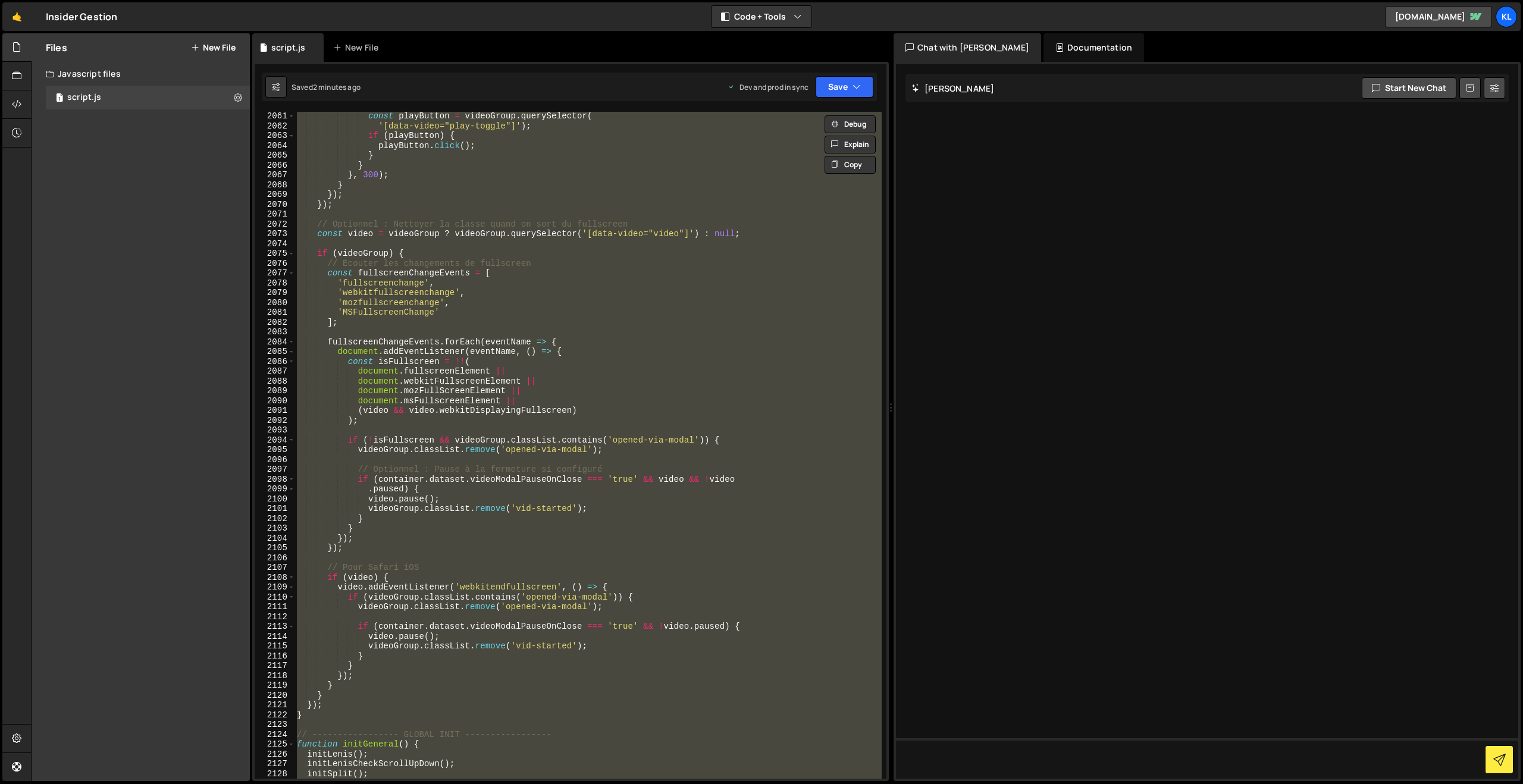
paste textarea
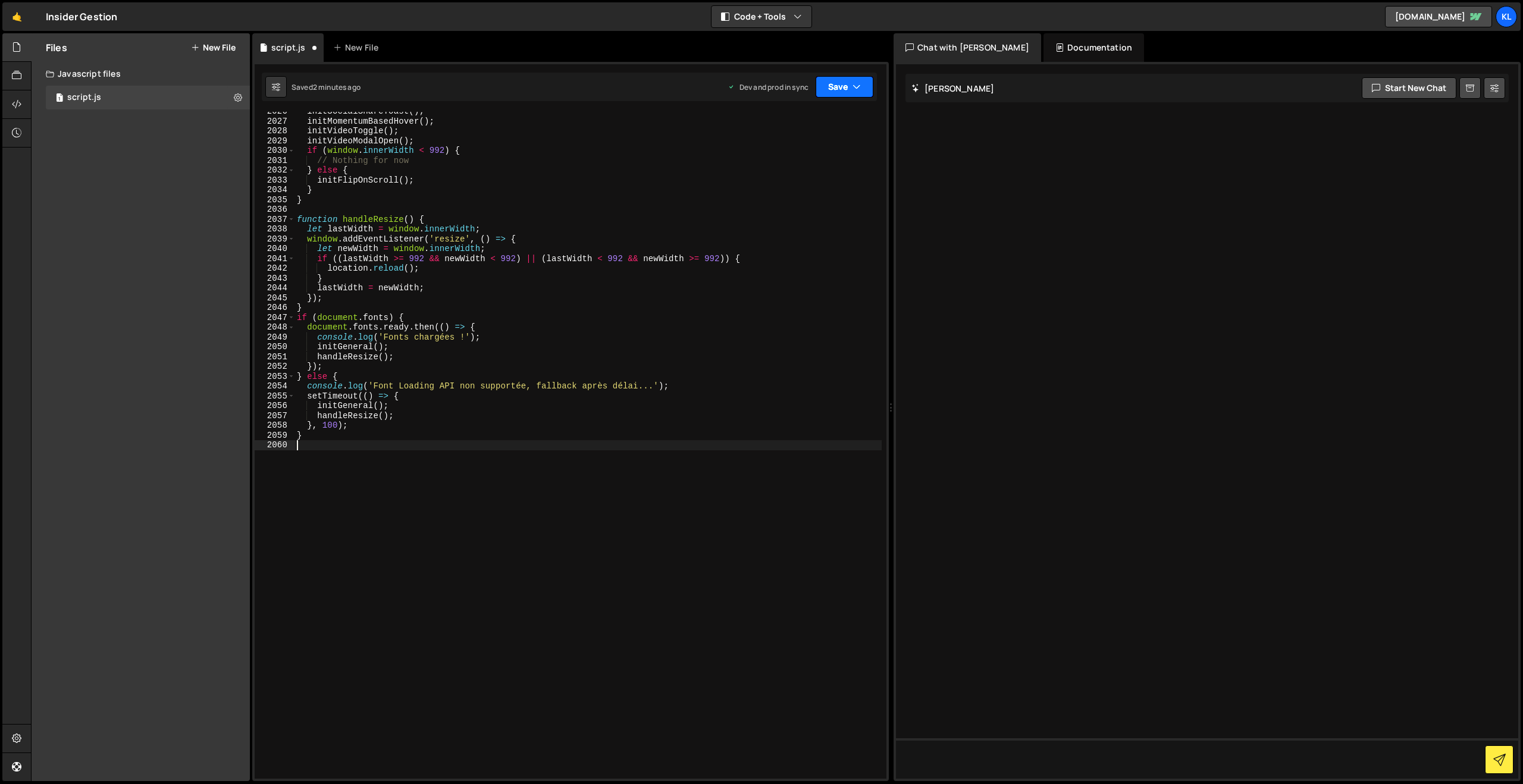
click at [855, 86] on icon "button" at bounding box center [857, 87] width 8 height 12
click at [785, 177] on button "Save to Production S Saved 2 minutes ago" at bounding box center [804, 162] width 143 height 39
